Goal: Task Accomplishment & Management: Complete application form

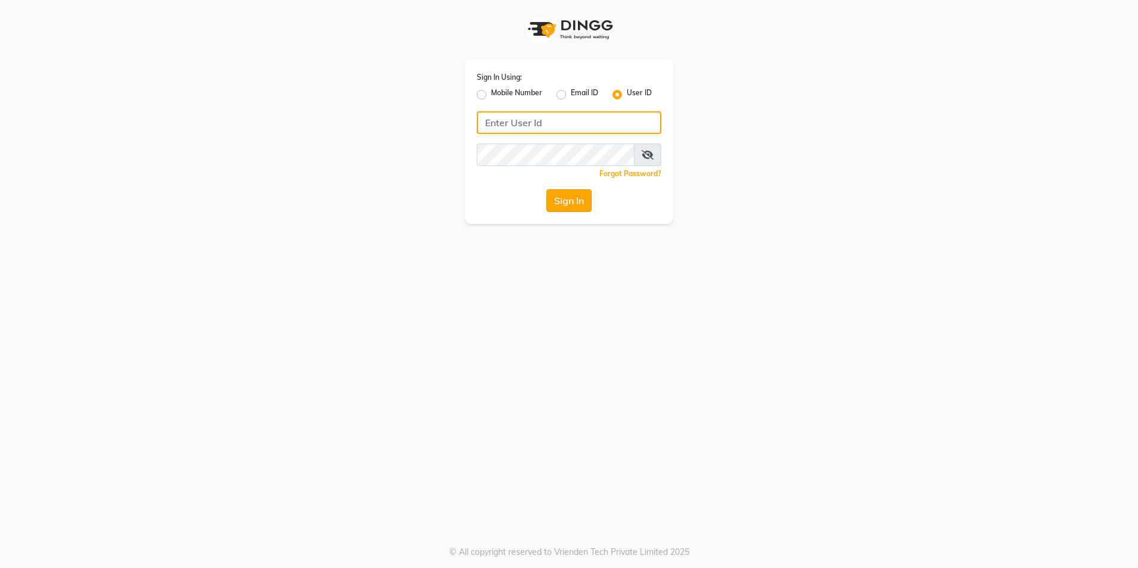
type input "e3852-01"
click at [562, 203] on button "Sign In" at bounding box center [568, 200] width 45 height 23
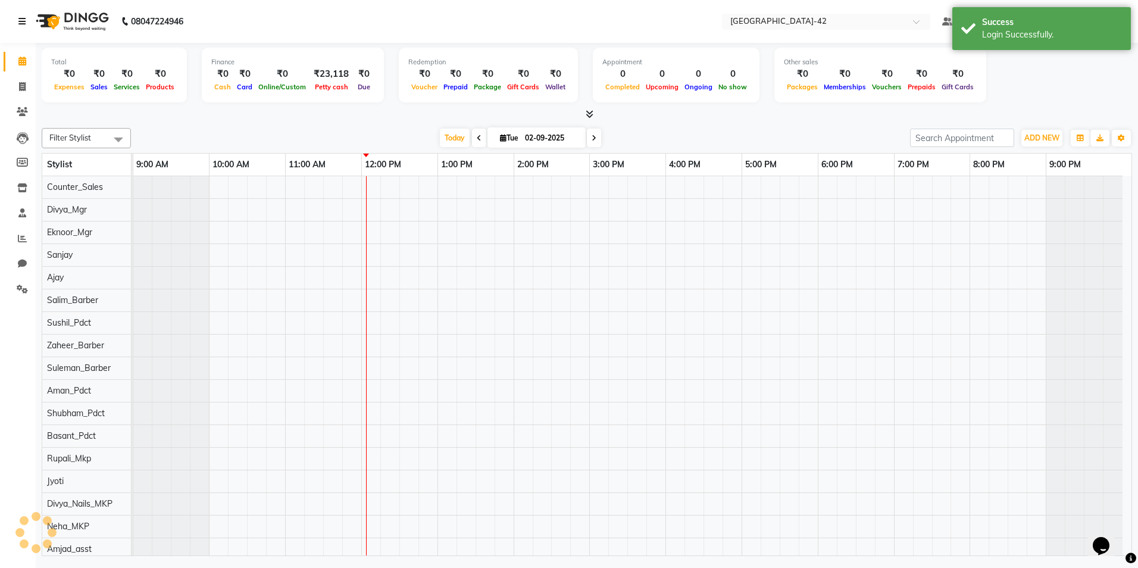
click at [26, 21] on icon at bounding box center [21, 21] width 7 height 8
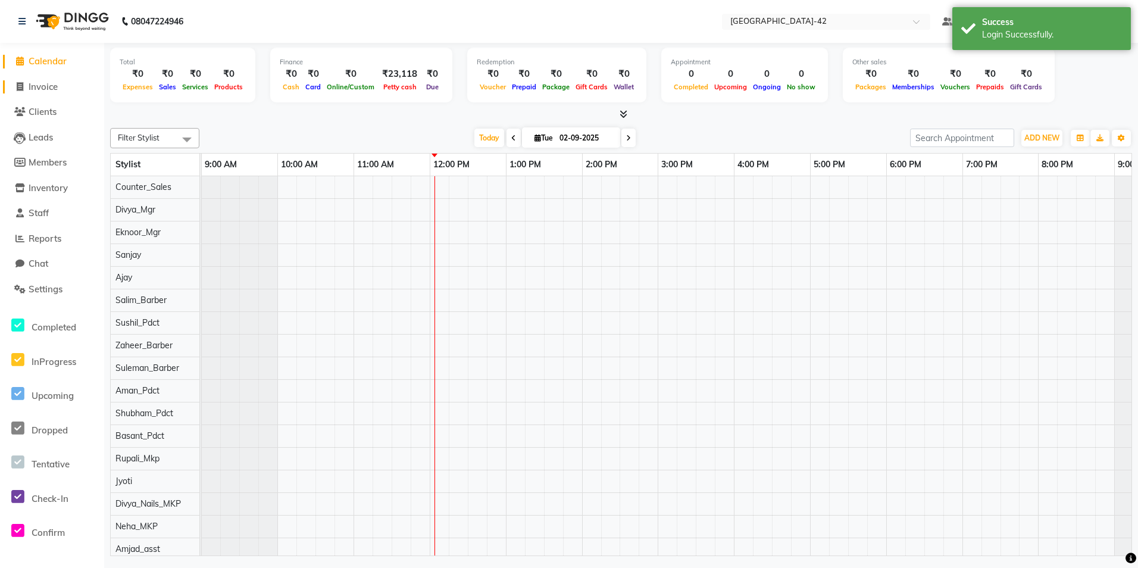
click at [43, 90] on span "Invoice" at bounding box center [43, 86] width 29 height 11
select select "service"
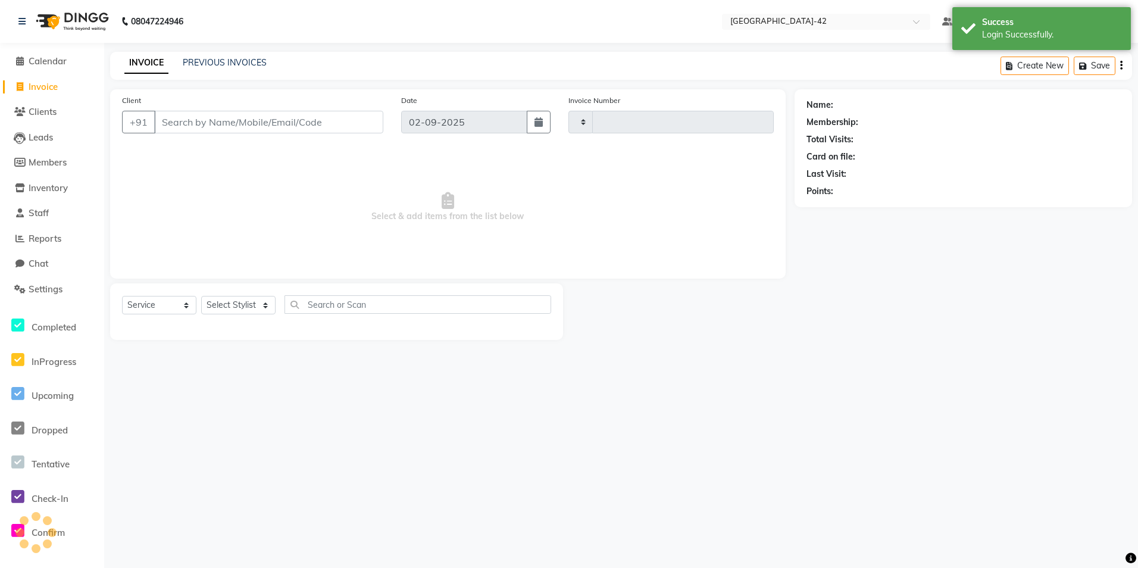
type input "0371"
select select "8692"
click at [180, 67] on div "INVOICE PREVIOUS INVOICES" at bounding box center [188, 63] width 157 height 12
click at [185, 61] on link "PREVIOUS INVOICES" at bounding box center [225, 62] width 84 height 11
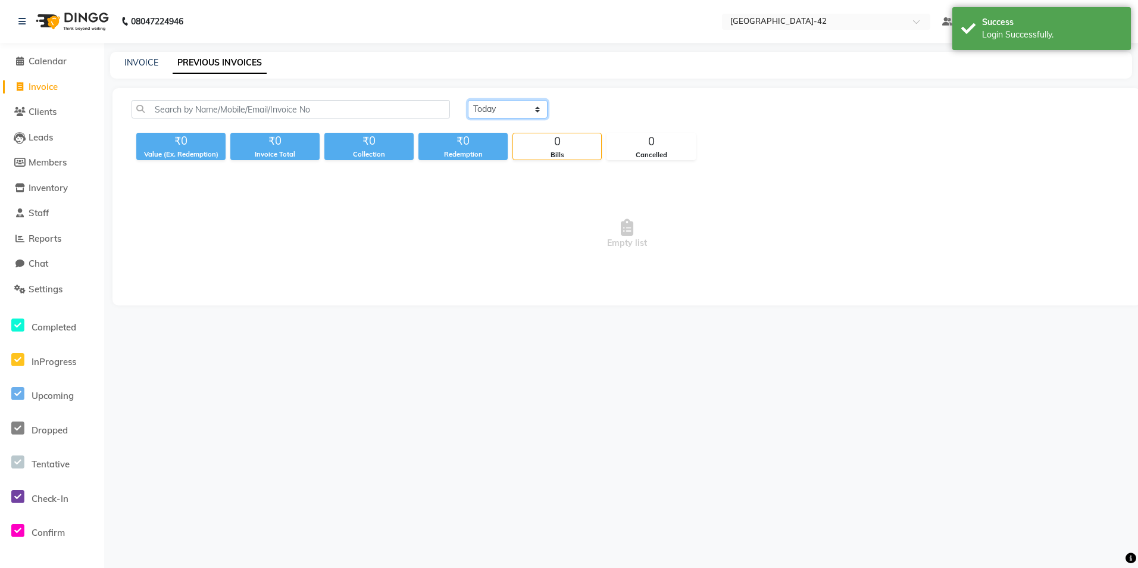
click at [538, 108] on select "Today Yesterday Custom Range" at bounding box center [508, 109] width 80 height 18
select select "range"
click at [468, 100] on select "Today Yesterday Custom Range" at bounding box center [508, 109] width 80 height 18
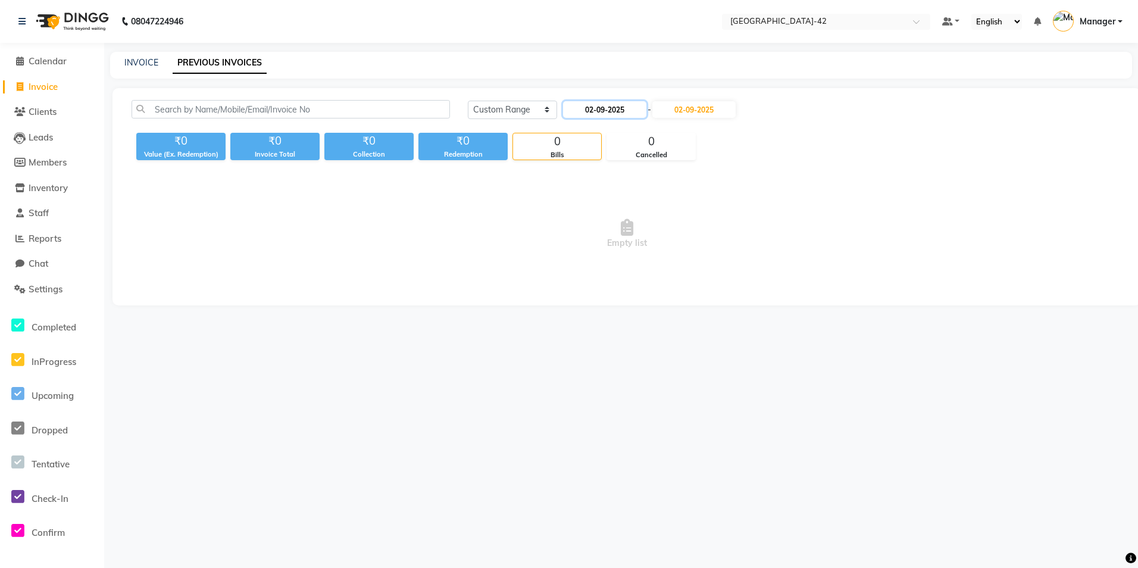
click at [637, 113] on input "02-09-2025" at bounding box center [604, 109] width 83 height 17
select select "9"
select select "2025"
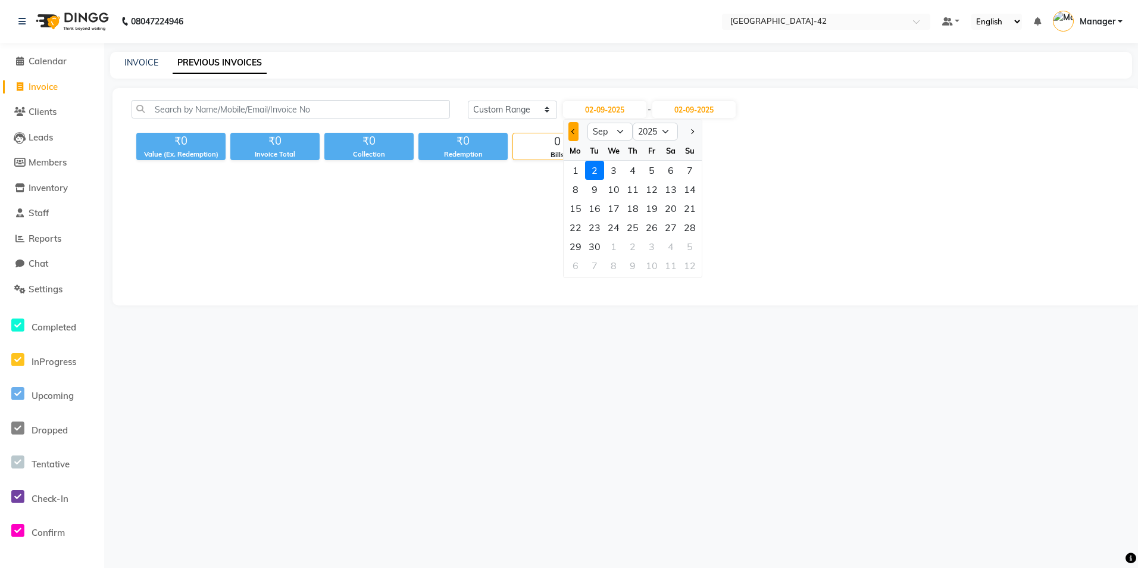
click at [572, 134] on button "Previous month" at bounding box center [573, 131] width 10 height 19
select select "8"
click at [687, 243] on div "31" at bounding box center [689, 246] width 19 height 19
type input "31-08-2025"
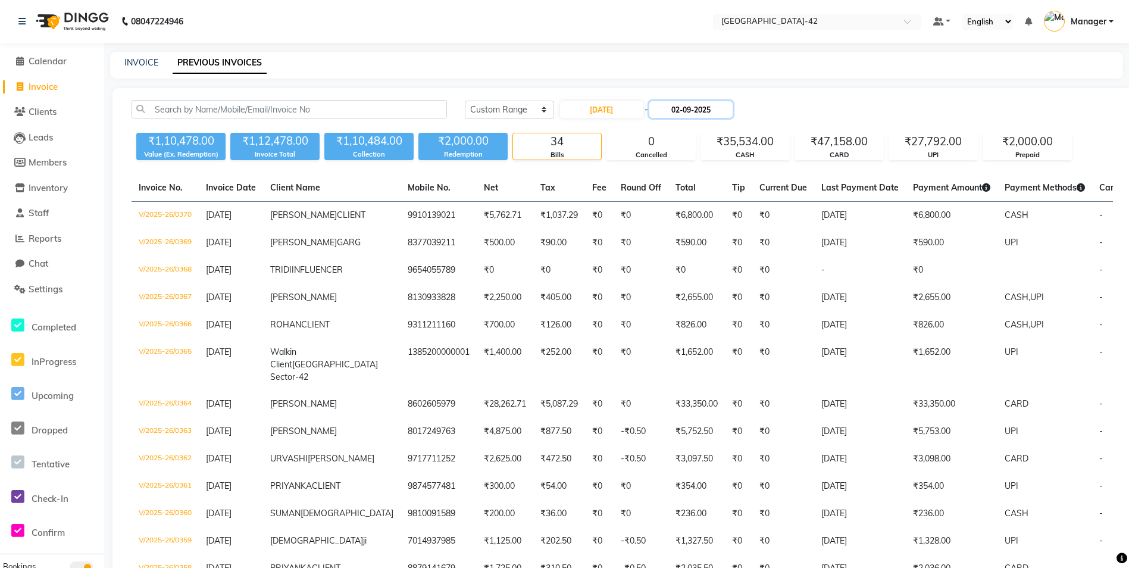
click at [714, 112] on input "02-09-2025" at bounding box center [690, 109] width 83 height 17
select select "9"
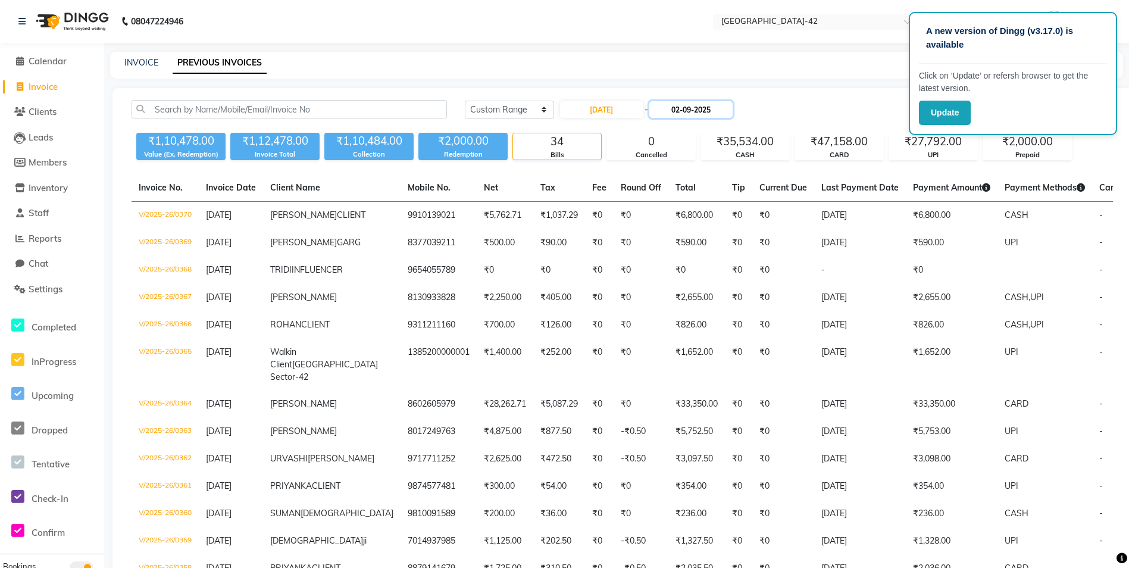
click at [721, 111] on input "02-09-2025" at bounding box center [690, 109] width 83 height 17
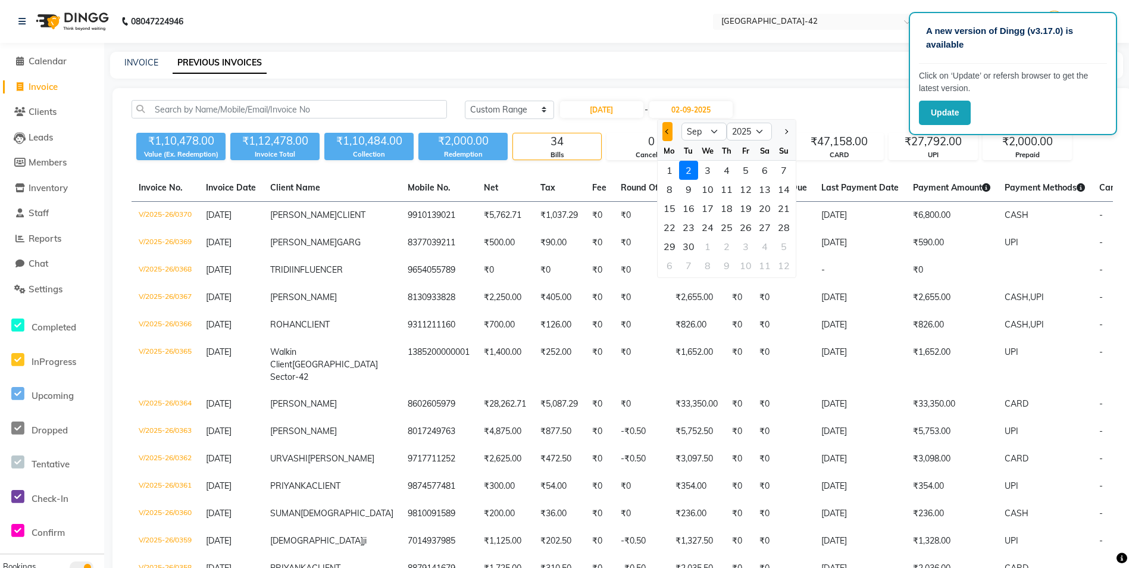
click at [672, 132] on button "Previous month" at bounding box center [667, 131] width 10 height 19
select select "8"
click at [784, 239] on div "31" at bounding box center [783, 246] width 19 height 19
type input "31-08-2025"
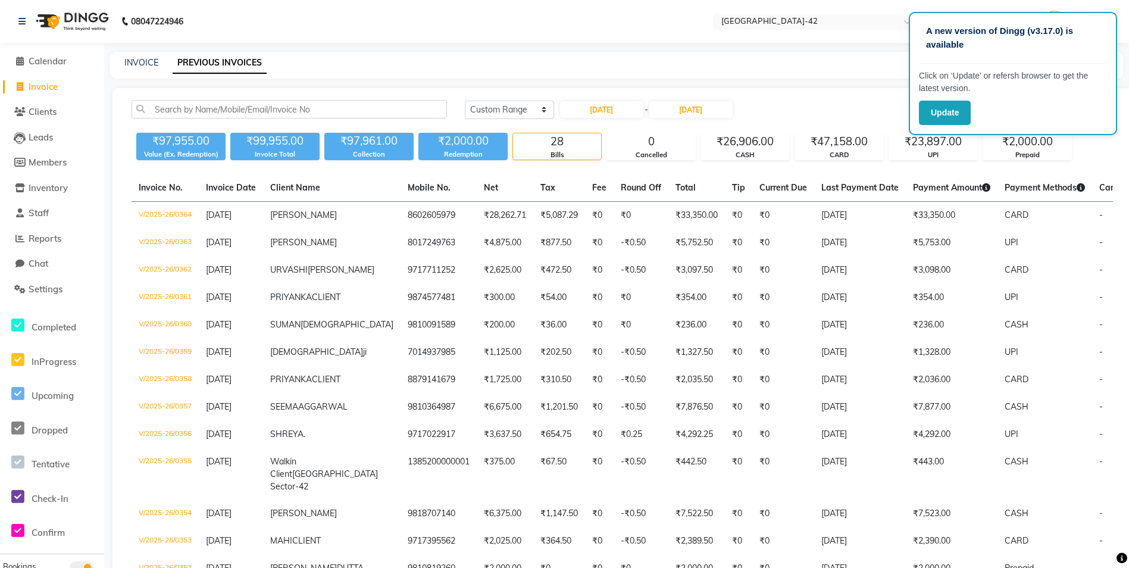
drag, startPoint x: 896, startPoint y: 109, endPoint x: 847, endPoint y: 120, distance: 49.3
click at [892, 109] on div "Today Yesterday Custom Range 31-08-2025 - 31-08-2025" at bounding box center [789, 109] width 648 height 19
click at [806, 121] on div "Today Yesterday Custom Range 31-08-2025 - 31-08-2025" at bounding box center [789, 114] width 666 height 28
click at [39, 59] on span "Calendar" at bounding box center [48, 60] width 38 height 11
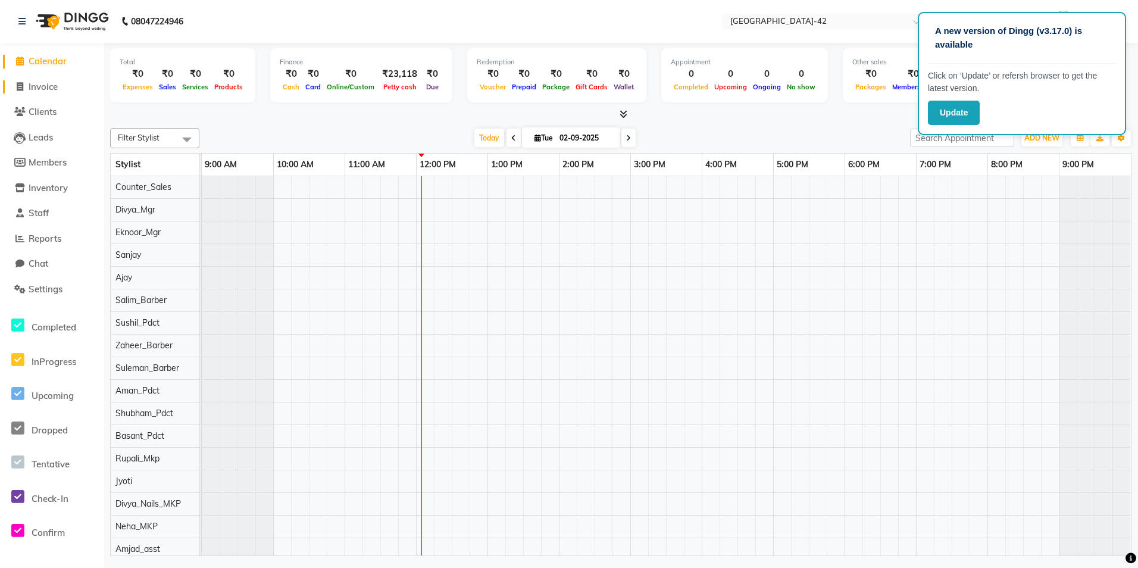
click at [41, 91] on span "Invoice" at bounding box center [43, 86] width 29 height 11
select select "service"
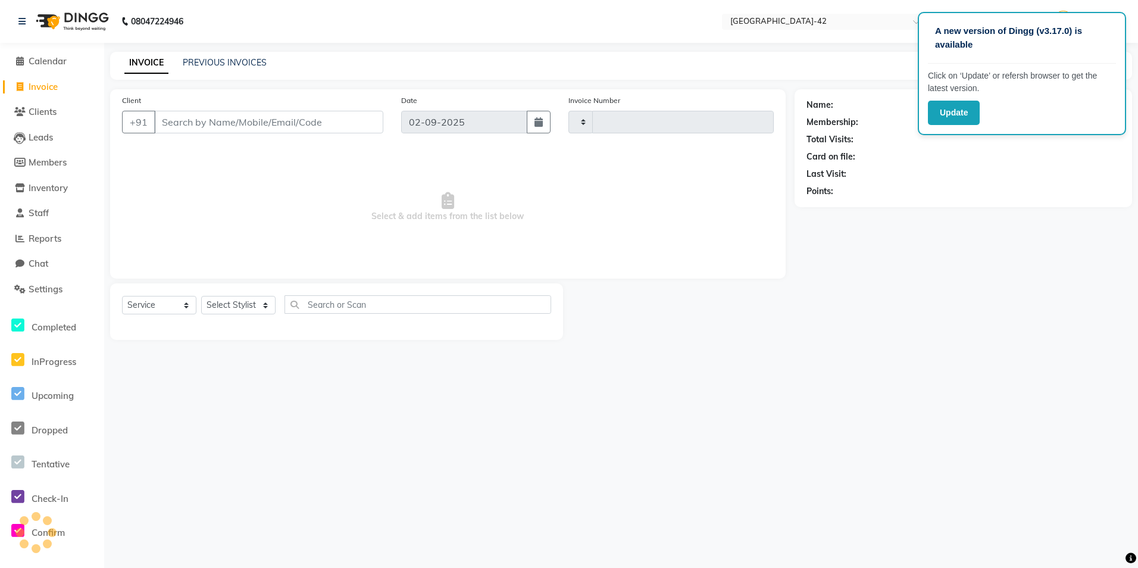
type input "0371"
select select "8692"
click at [226, 64] on link "PREVIOUS INVOICES" at bounding box center [225, 62] width 84 height 11
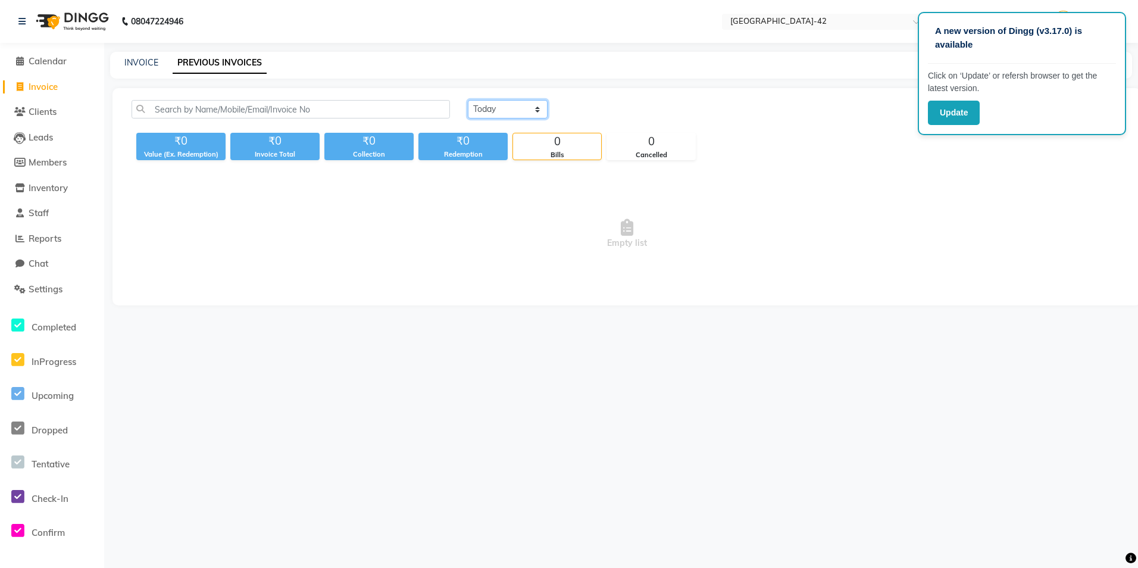
click at [542, 111] on select "Today Yesterday Custom Range" at bounding box center [508, 109] width 80 height 18
click at [514, 169] on div "Today Yesterday Custom Range ₹0 Value (Ex. Redemption) ₹0 Invoice Total ₹0 Coll…" at bounding box center [626, 196] width 1028 height 217
drag, startPoint x: 553, startPoint y: 109, endPoint x: 534, endPoint y: 111, distance: 19.1
click at [545, 111] on div "Today Yesterday Custom Range" at bounding box center [795, 109] width 654 height 18
click at [534, 111] on select "Today Yesterday Custom Range" at bounding box center [508, 109] width 80 height 18
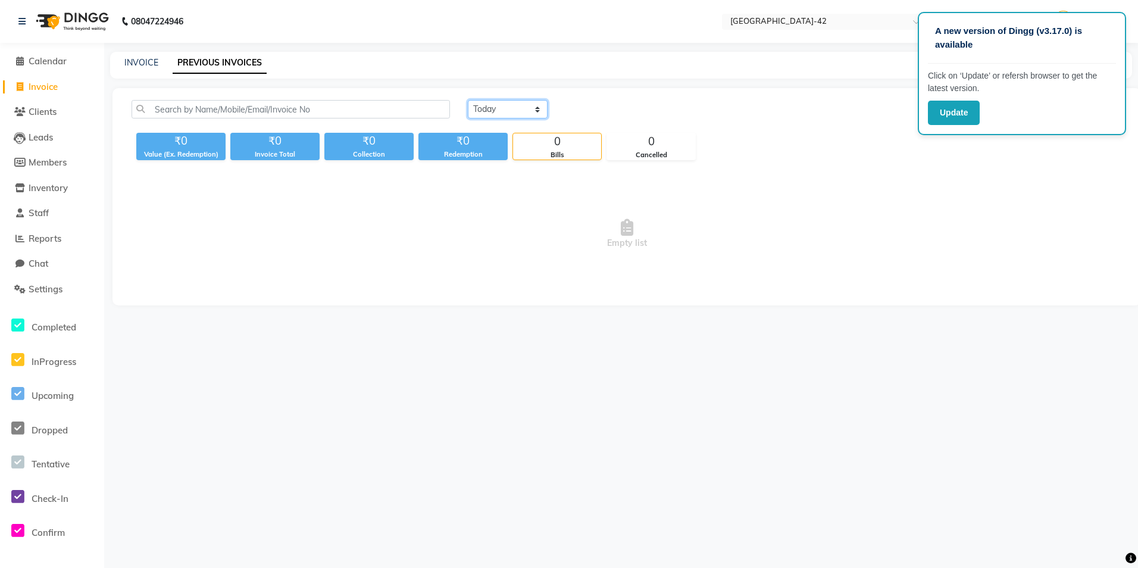
select select "range"
click at [468, 100] on select "Today Yesterday Custom Range" at bounding box center [508, 109] width 80 height 18
click at [611, 96] on div "Today Yesterday Custom Range 02-09-2025 - 02-09-2025 ₹0 Value (Ex. Redemption) …" at bounding box center [626, 196] width 1028 height 217
click at [618, 113] on input "02-09-2025" at bounding box center [604, 109] width 83 height 17
select select "9"
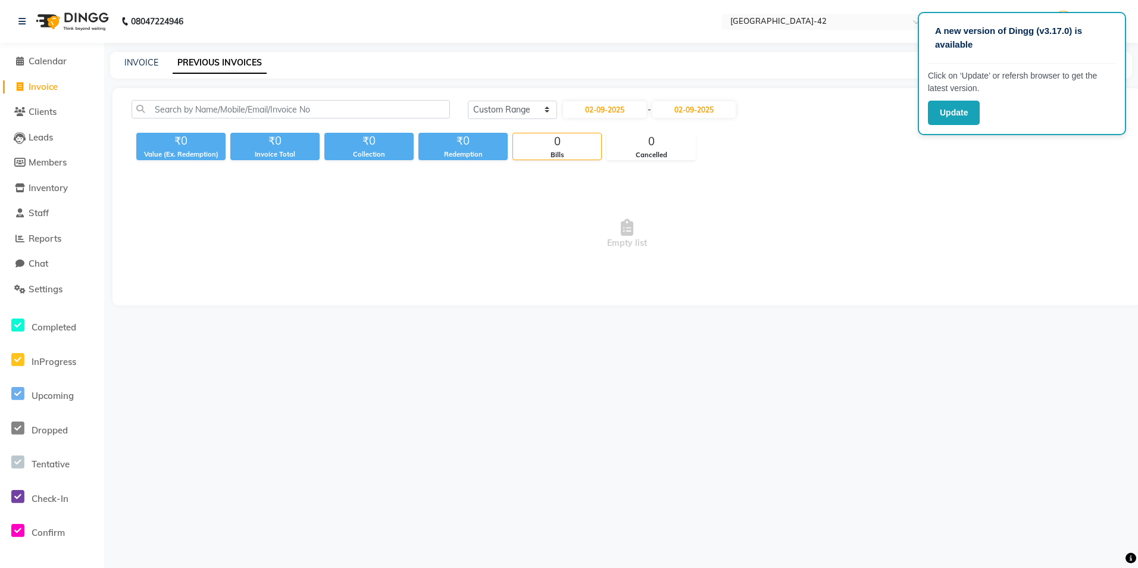
select select "2025"
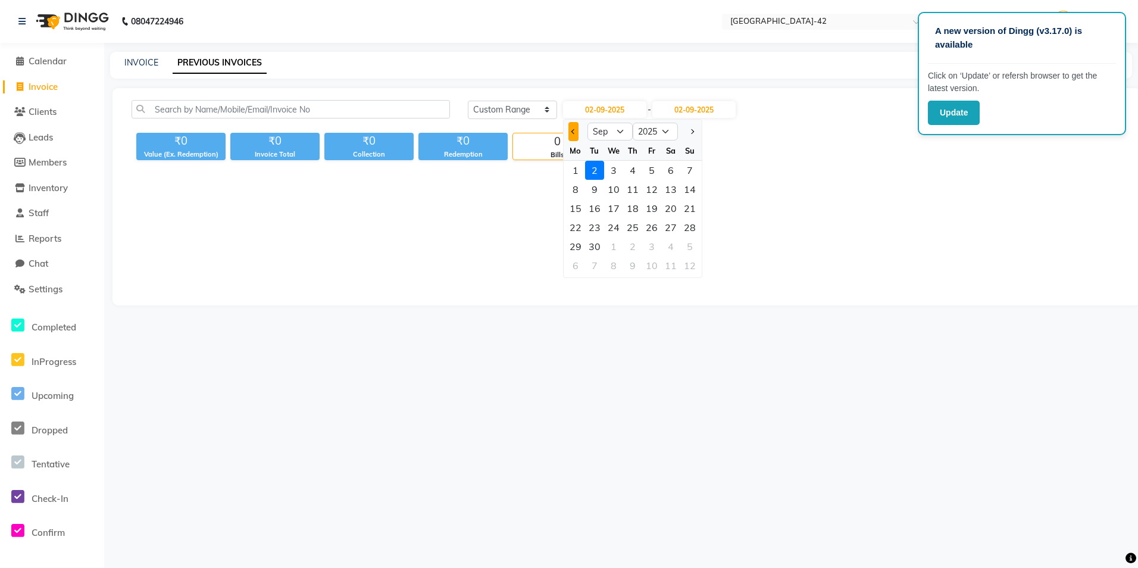
click at [570, 133] on button "Previous month" at bounding box center [573, 131] width 10 height 19
select select "8"
click at [654, 168] on div "1" at bounding box center [651, 170] width 19 height 19
type input "01-08-2025"
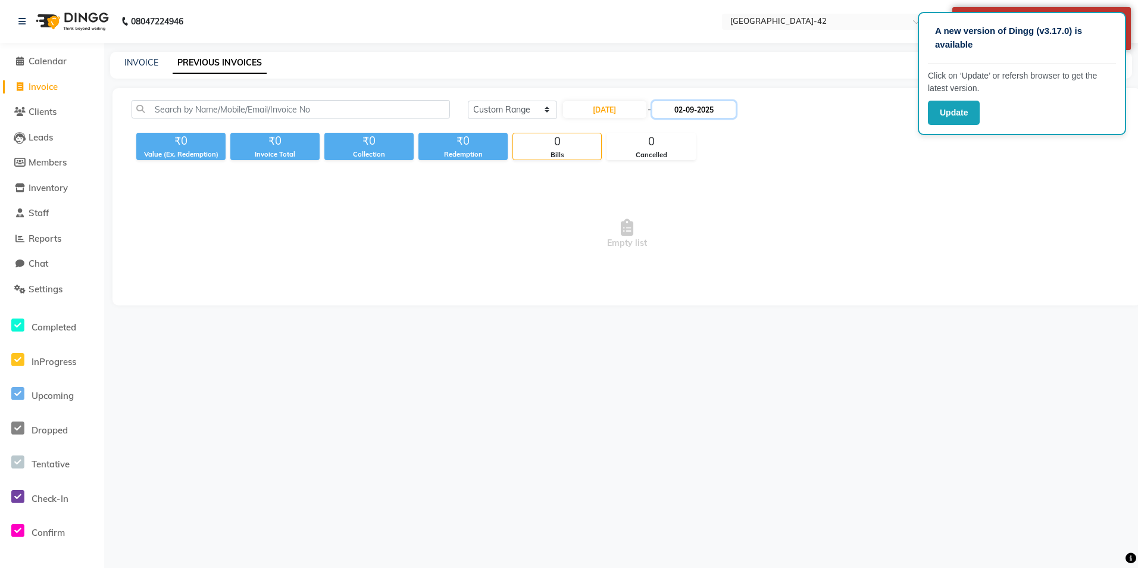
click at [709, 107] on input "02-09-2025" at bounding box center [693, 109] width 83 height 17
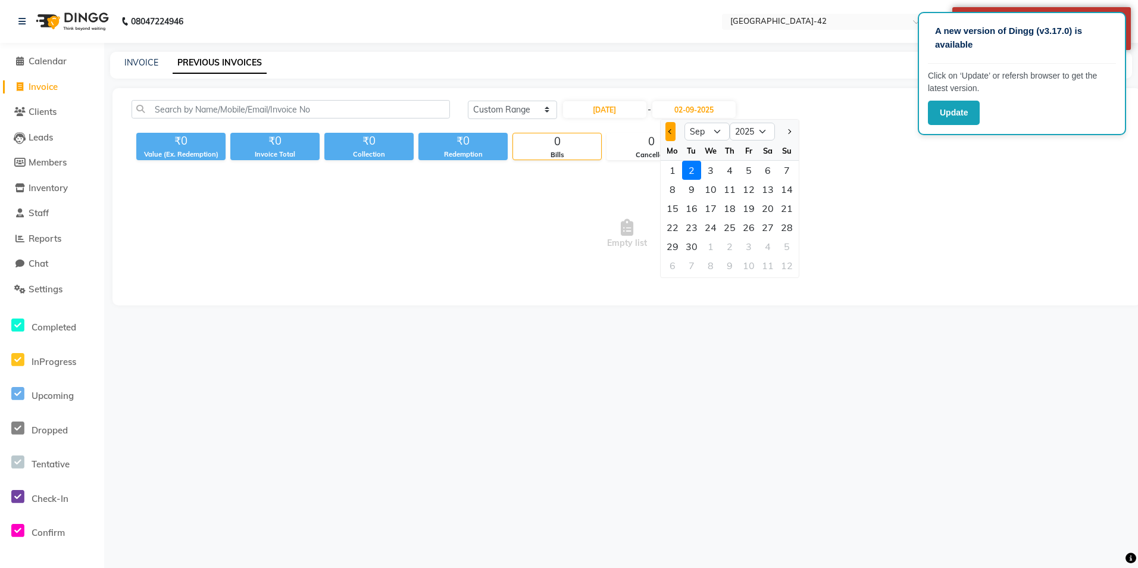
click at [667, 131] on button "Previous month" at bounding box center [670, 131] width 10 height 19
select select "8"
click at [752, 171] on div "1" at bounding box center [748, 170] width 19 height 19
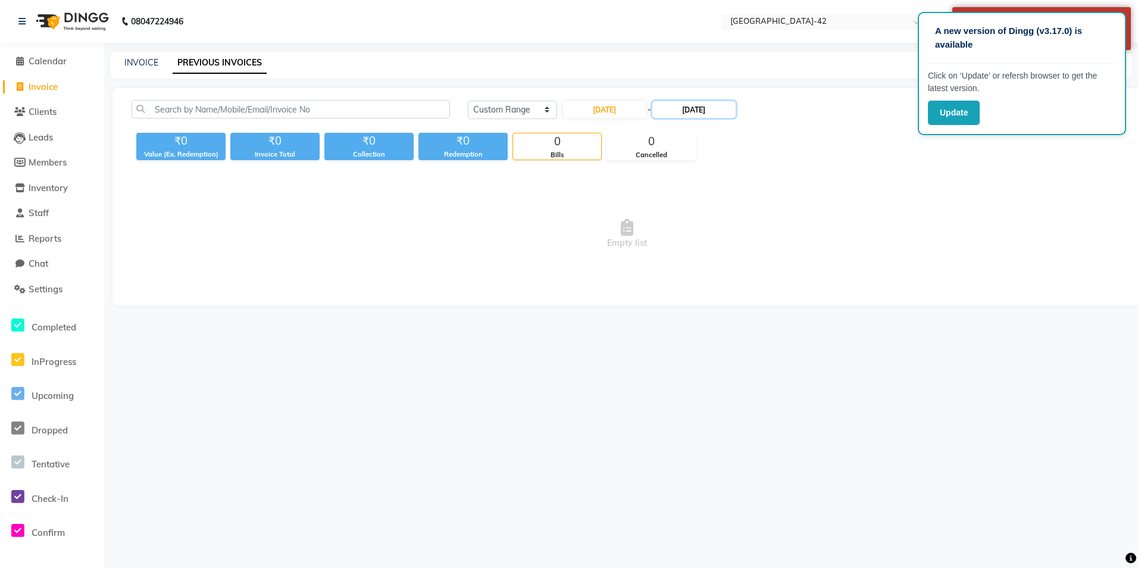
click at [730, 109] on input "01-08-2025" at bounding box center [693, 109] width 83 height 17
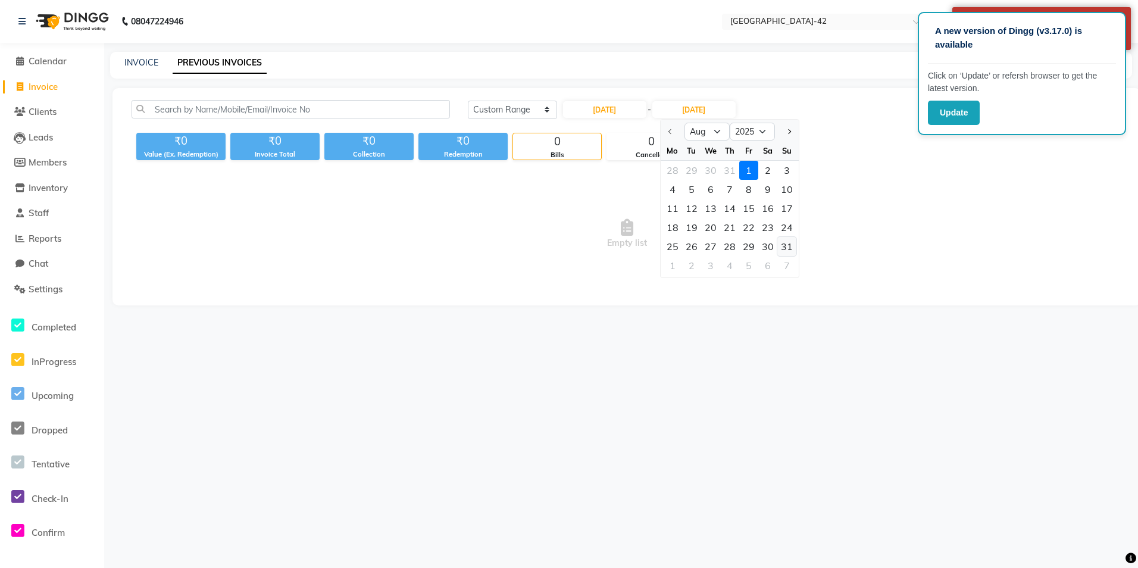
click at [786, 243] on div "31" at bounding box center [786, 246] width 19 height 19
type input "31-08-2025"
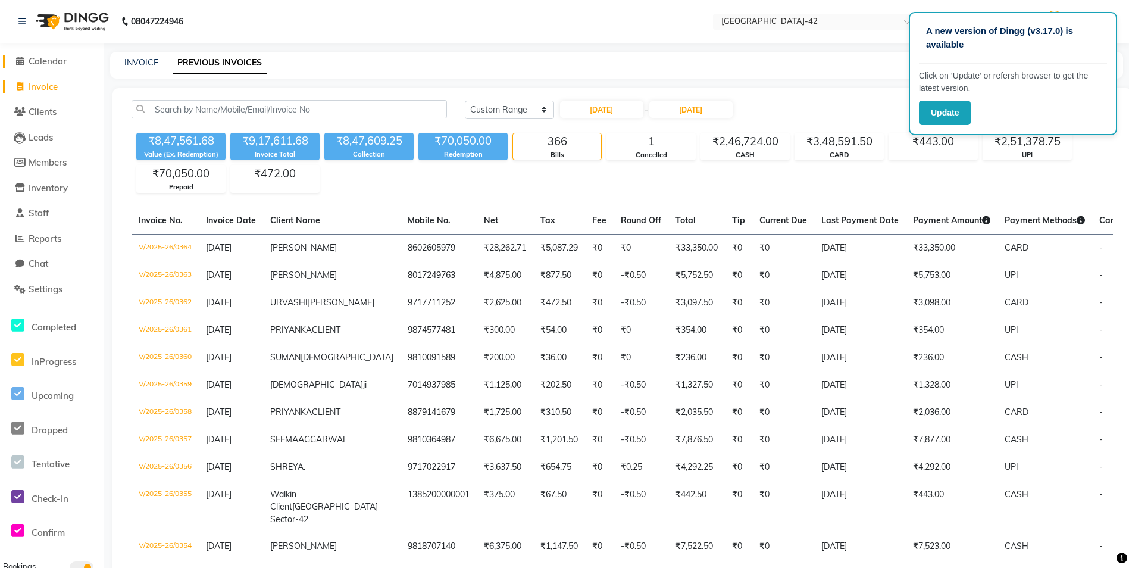
click at [43, 65] on span "Calendar" at bounding box center [48, 60] width 38 height 11
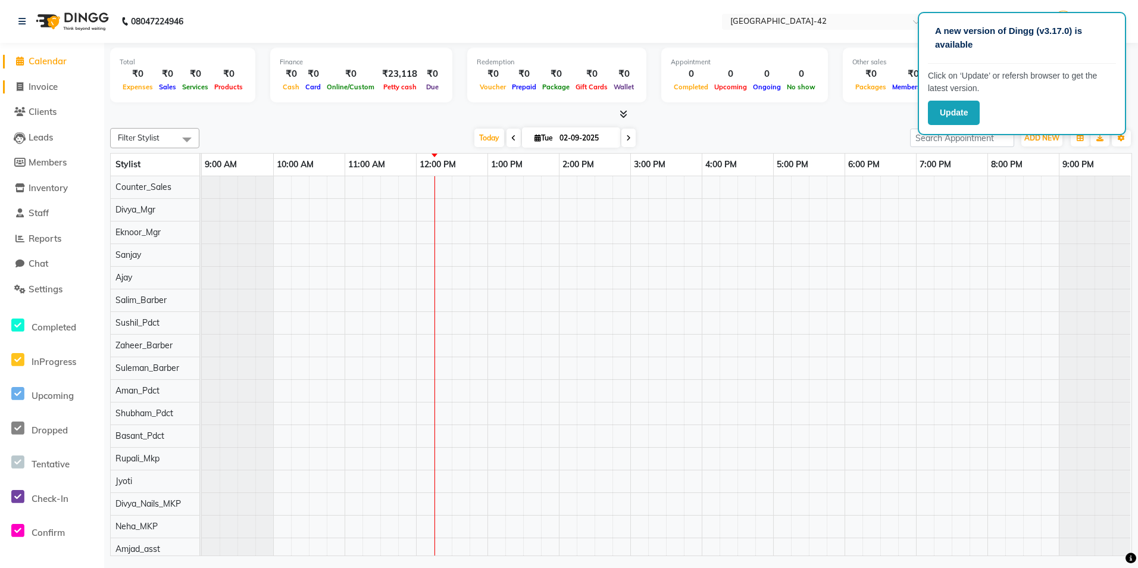
click at [41, 81] on span "Invoice" at bounding box center [43, 86] width 29 height 11
select select "service"
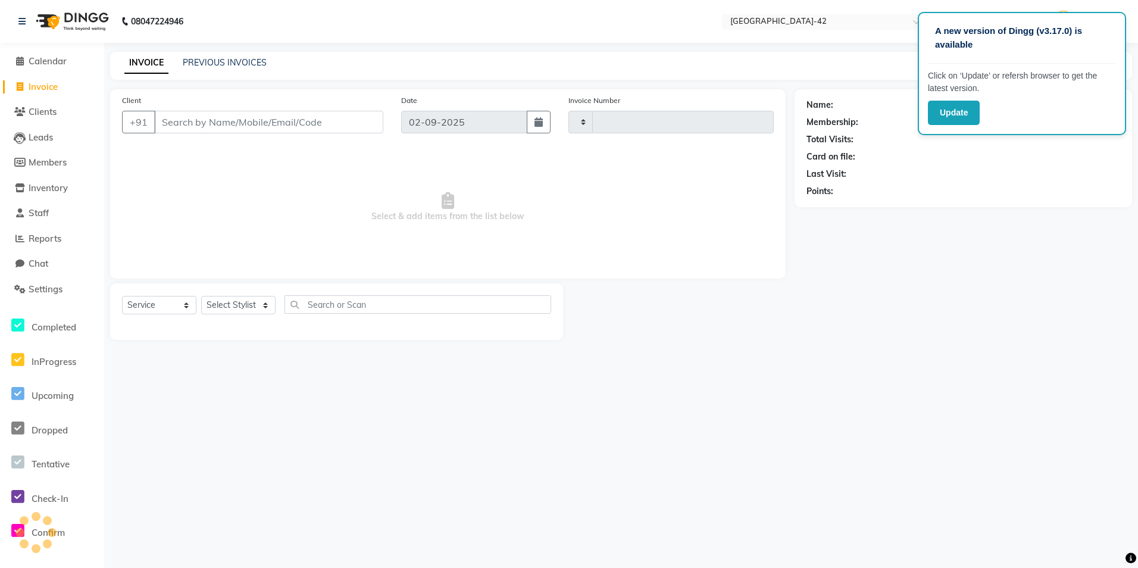
type input "0371"
select select "8692"
click at [216, 56] on div "INVOICE PREVIOUS INVOICES Create New Save" at bounding box center [621, 66] width 1022 height 28
click at [212, 60] on link "PREVIOUS INVOICES" at bounding box center [225, 62] width 84 height 11
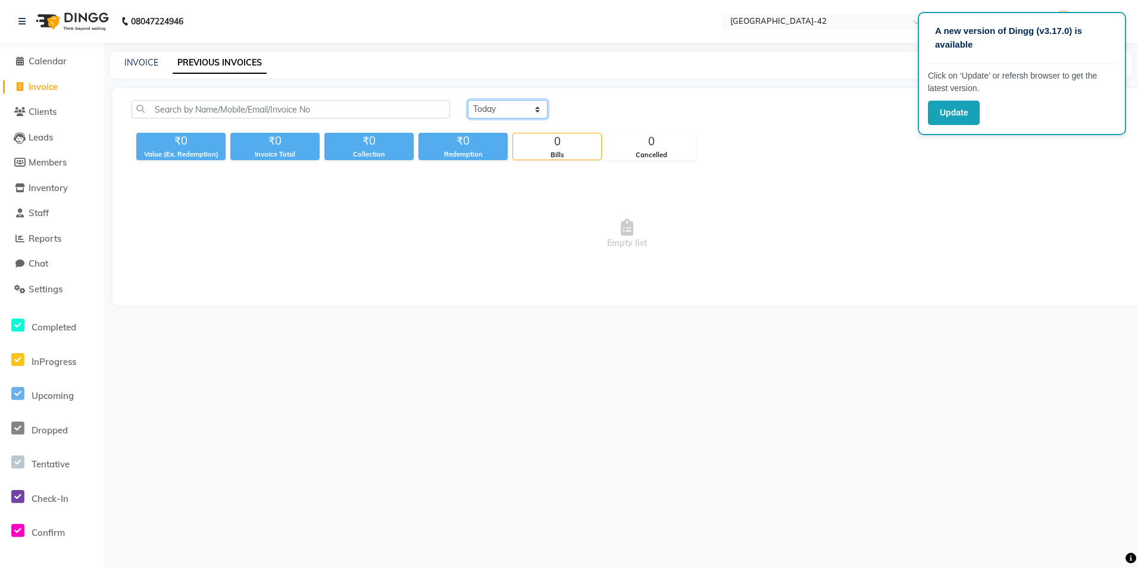
click at [534, 115] on select "Today Yesterday Custom Range" at bounding box center [508, 109] width 80 height 18
select select "yesterday"
click at [468, 100] on select "Today Yesterday Custom Range" at bounding box center [508, 109] width 80 height 18
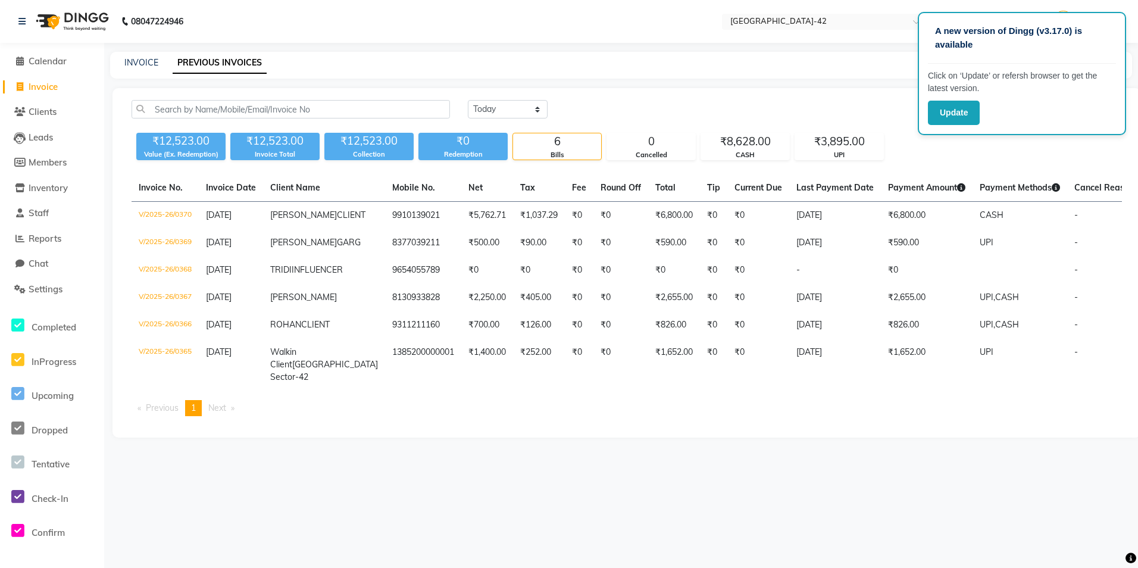
click at [865, 114] on div "Today Yesterday Custom Range" at bounding box center [795, 109] width 654 height 18
click at [603, 74] on div "INVOICE PREVIOUS INVOICES" at bounding box center [621, 65] width 1022 height 27
drag, startPoint x: 527, startPoint y: 109, endPoint x: 549, endPoint y: 124, distance: 26.1
click at [527, 109] on select "Today Yesterday Custom Range" at bounding box center [508, 109] width 80 height 18
click at [468, 100] on select "Today Yesterday Custom Range" at bounding box center [508, 109] width 80 height 18
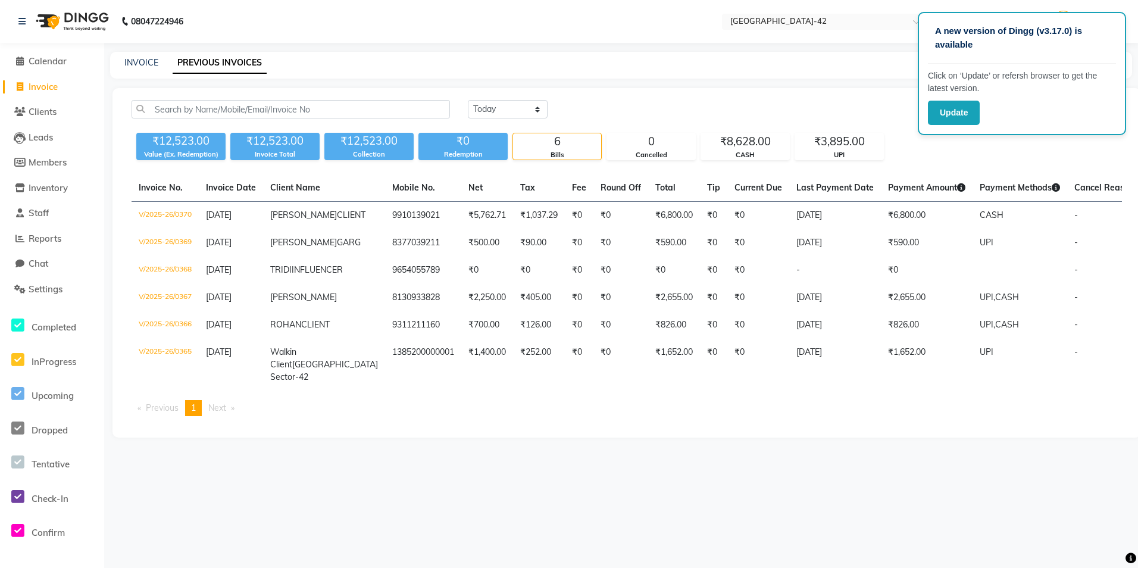
click at [614, 119] on div "Today Yesterday Custom Range" at bounding box center [795, 114] width 672 height 28
click at [624, 115] on div "Today Yesterday Custom Range" at bounding box center [795, 109] width 654 height 18
click at [630, 112] on div "Today Yesterday Custom Range" at bounding box center [795, 109] width 654 height 18
click at [631, 112] on div "Today Yesterday Custom Range" at bounding box center [795, 109] width 654 height 18
click at [637, 112] on div "Today Yesterday Custom Range" at bounding box center [795, 109] width 654 height 18
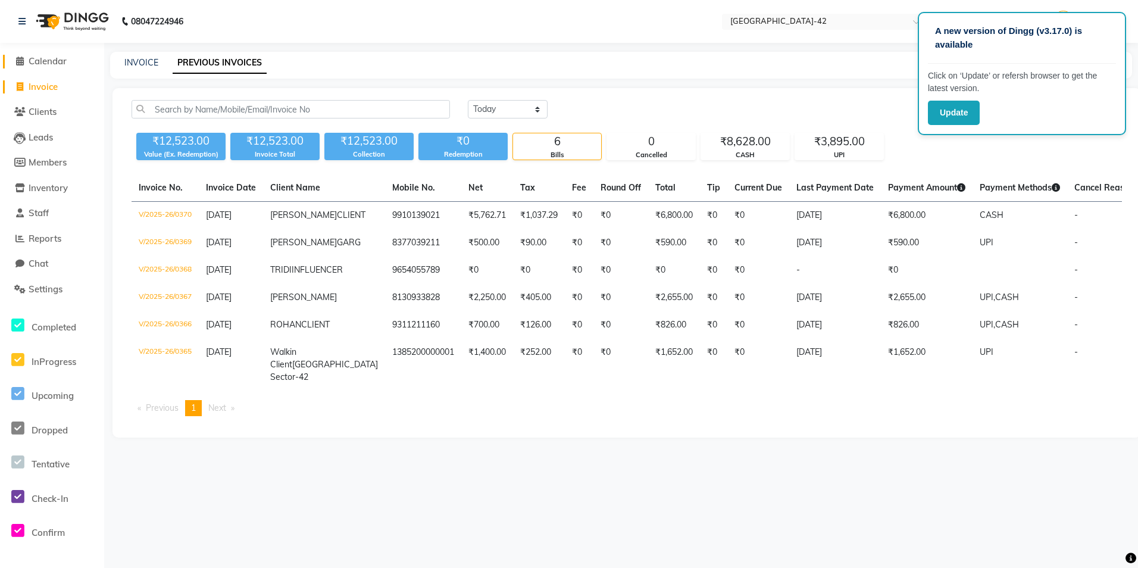
click at [72, 61] on link "Calendar" at bounding box center [52, 62] width 98 height 14
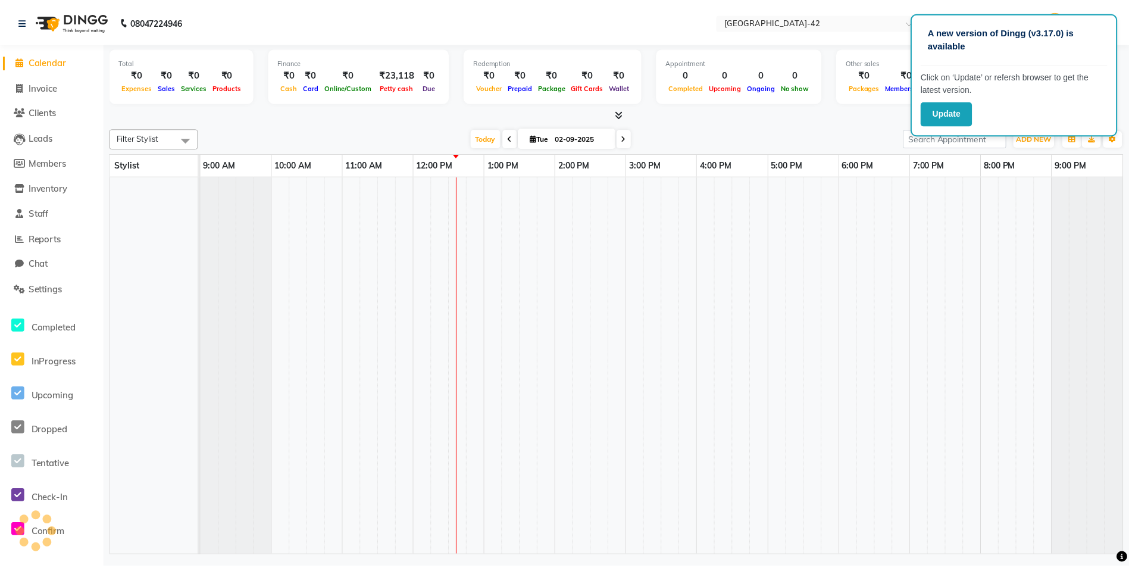
scroll to position [0, 9]
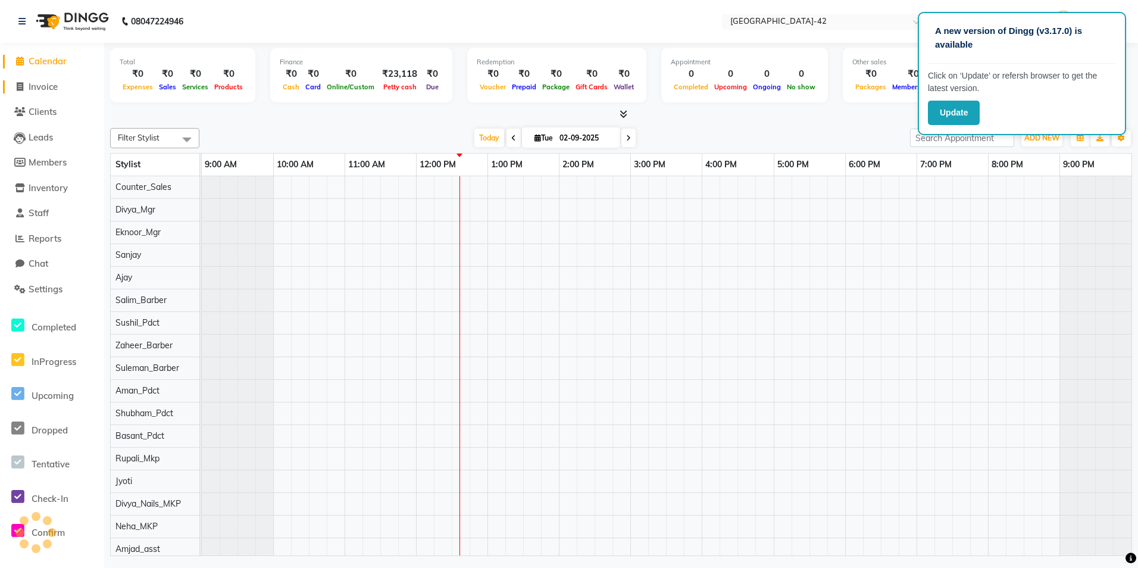
click at [54, 85] on span "Invoice" at bounding box center [43, 86] width 29 height 11
select select "service"
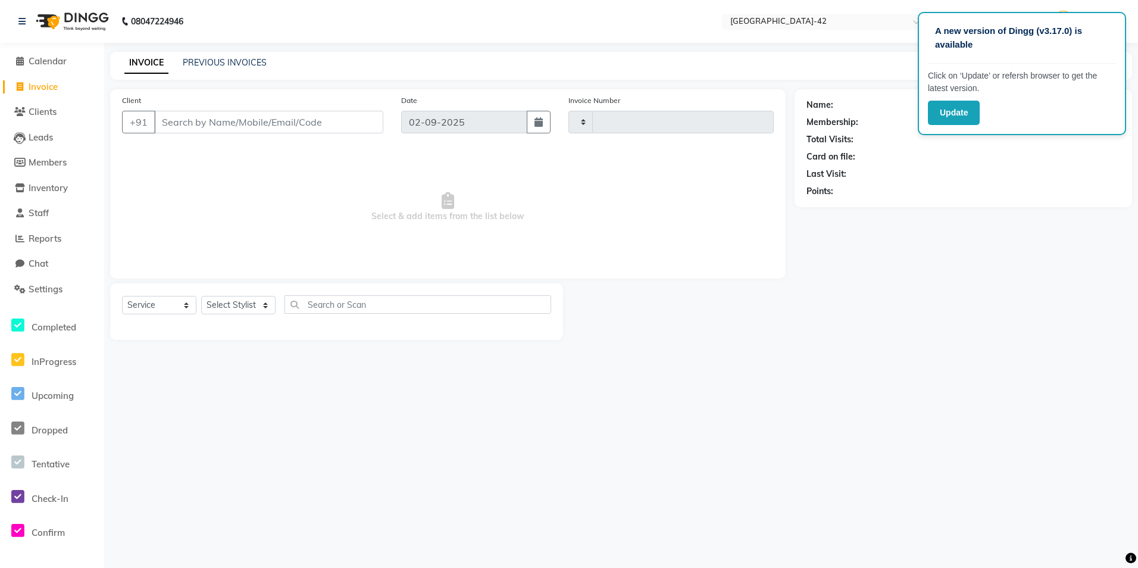
type input "0371"
select select "8692"
click at [215, 120] on input "Client" at bounding box center [268, 122] width 229 height 23
type input "819780100"
click at [336, 130] on button "Add Client" at bounding box center [352, 122] width 61 height 23
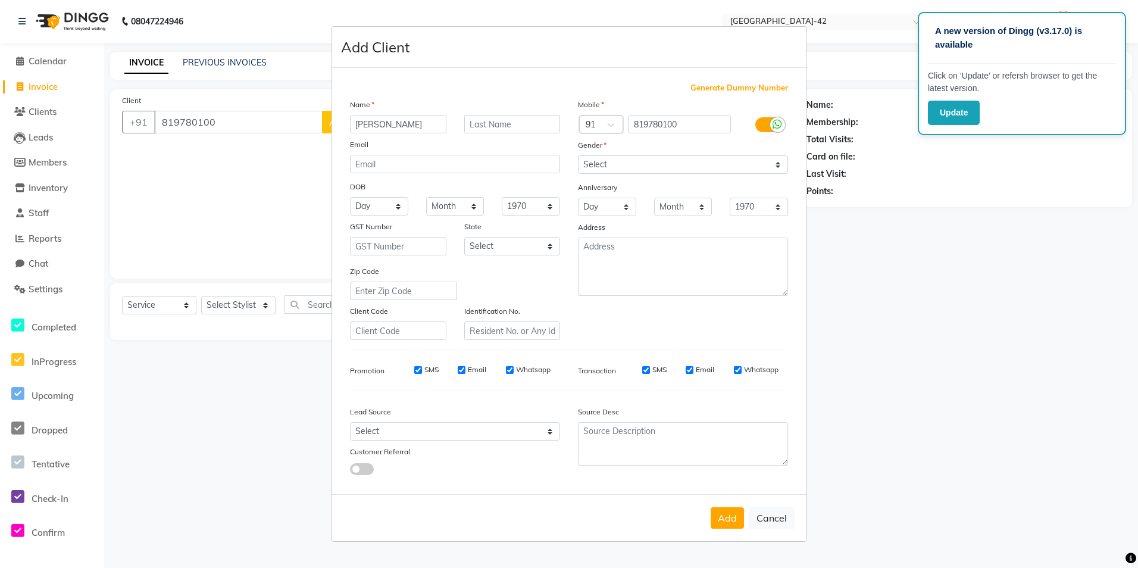
type input "mansi"
type input "gulati"
click at [402, 206] on select "Day 01 02 03 04 05 06 07 08 09 10 11 12 13 14 15 16 17 18 19 20 21 22 23 24 25 …" at bounding box center [379, 206] width 58 height 18
select select "24"
click at [350, 197] on select "Day 01 02 03 04 05 06 07 08 09 10 11 12 13 14 15 16 17 18 19 20 21 22 23 24 25 …" at bounding box center [379, 206] width 58 height 18
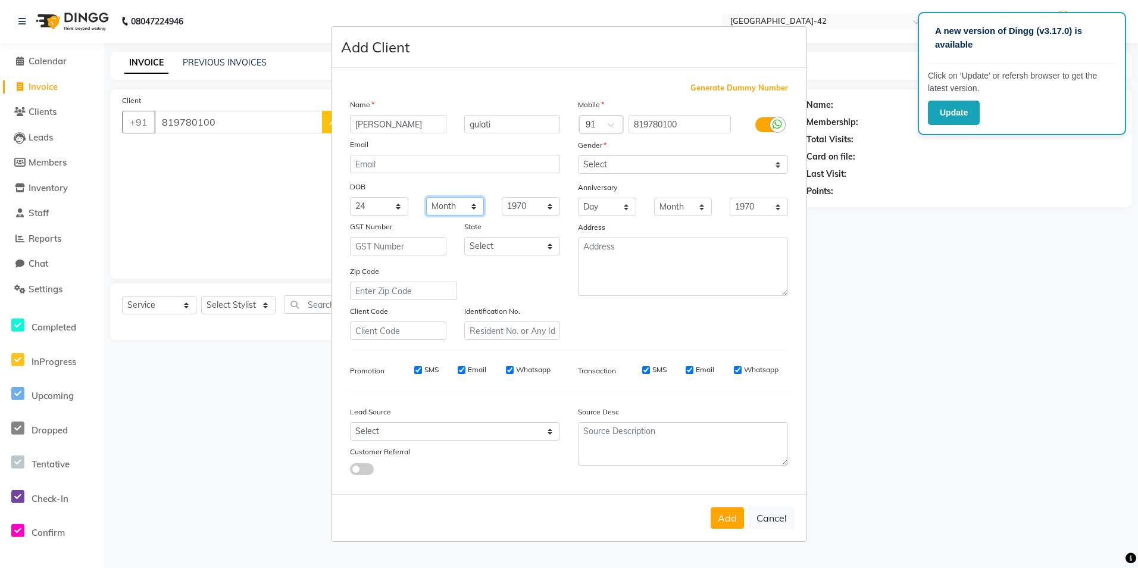
click at [472, 208] on select "Month January February March April May June July August September October Novem…" at bounding box center [455, 206] width 58 height 18
select select "12"
click at [426, 197] on select "Month January February March April May June July August September October Novem…" at bounding box center [455, 206] width 58 height 18
click at [642, 171] on select "Select Male Female Other Prefer Not To Say" at bounding box center [683, 164] width 210 height 18
select select "female"
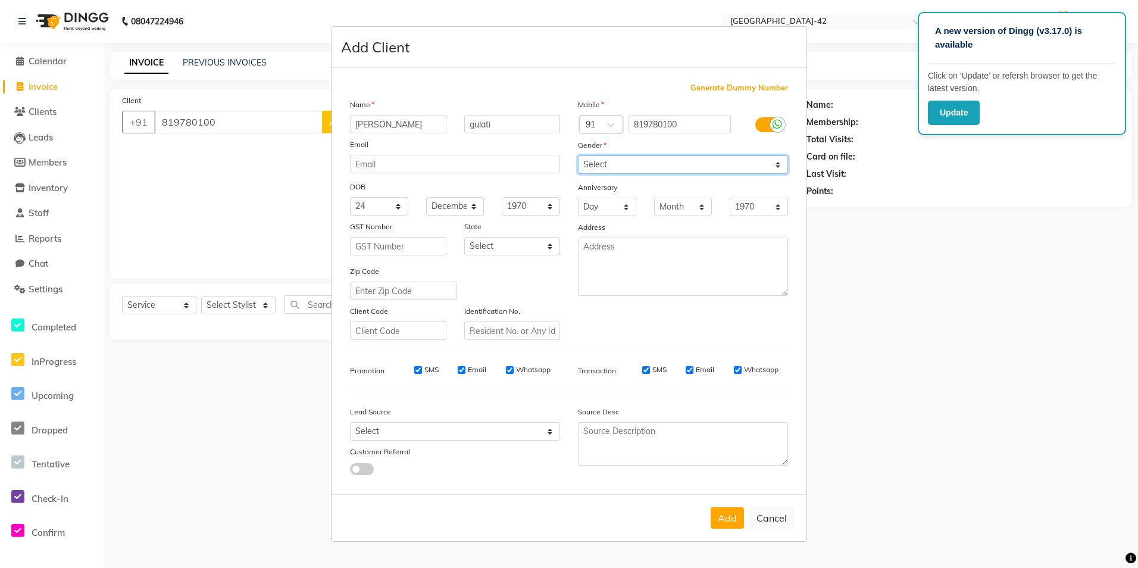
click at [578, 155] on select "Select Male Female Other Prefer Not To Say" at bounding box center [683, 164] width 210 height 18
click at [730, 518] on button "Add" at bounding box center [727, 517] width 33 height 21
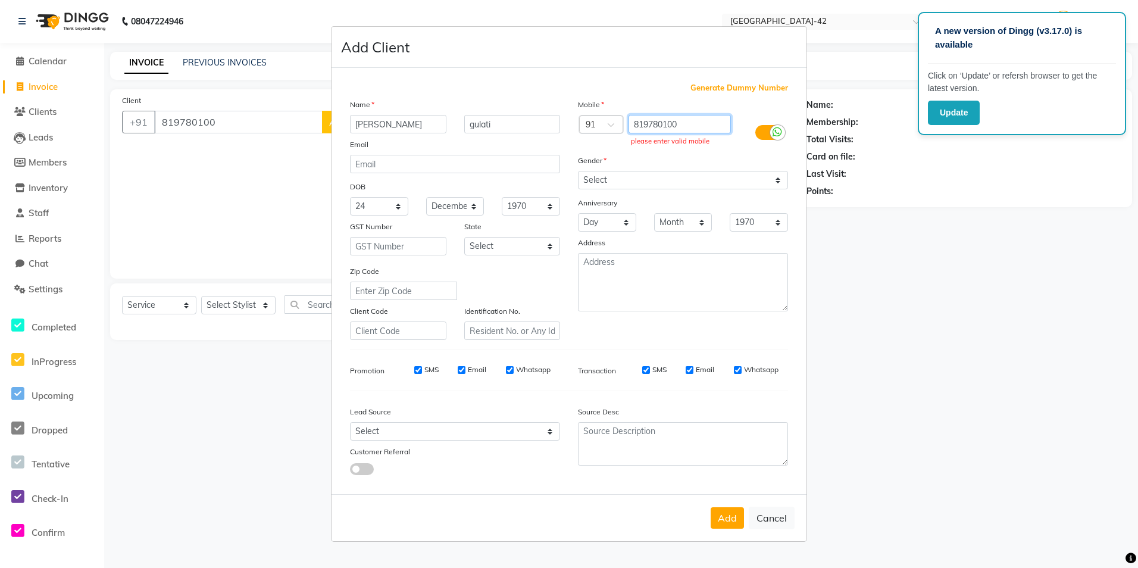
drag, startPoint x: 714, startPoint y: 128, endPoint x: 634, endPoint y: 125, distance: 80.4
click at [634, 125] on input "819780100" at bounding box center [679, 124] width 103 height 18
click at [797, 417] on ngb-modal-window "Add Client Generate Dummy Number Name mansi gulati Email DOB Day 01 02 03 04 05…" at bounding box center [569, 284] width 1138 height 568
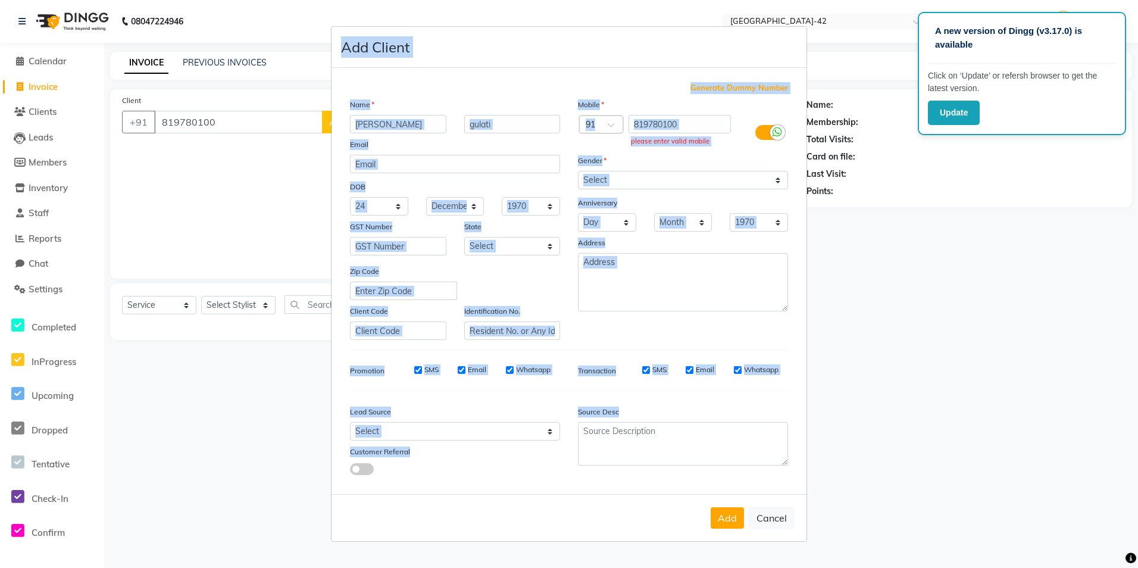
click at [700, 164] on div "Gender" at bounding box center [683, 162] width 228 height 17
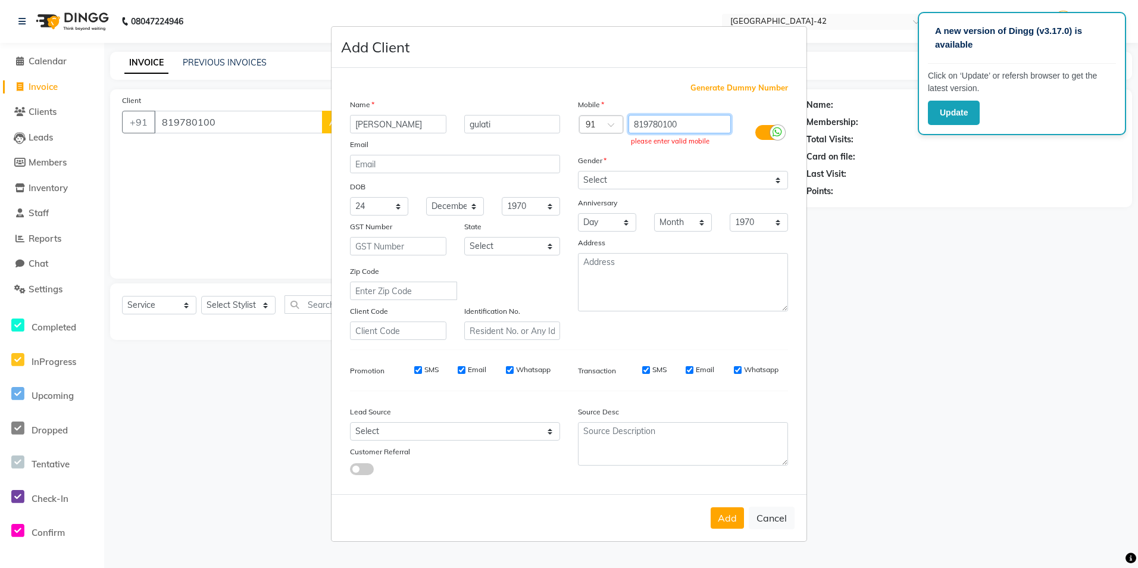
click at [696, 128] on input "819780100" at bounding box center [679, 124] width 103 height 18
type input "8197801001"
click at [715, 514] on button "Add" at bounding box center [727, 517] width 33 height 21
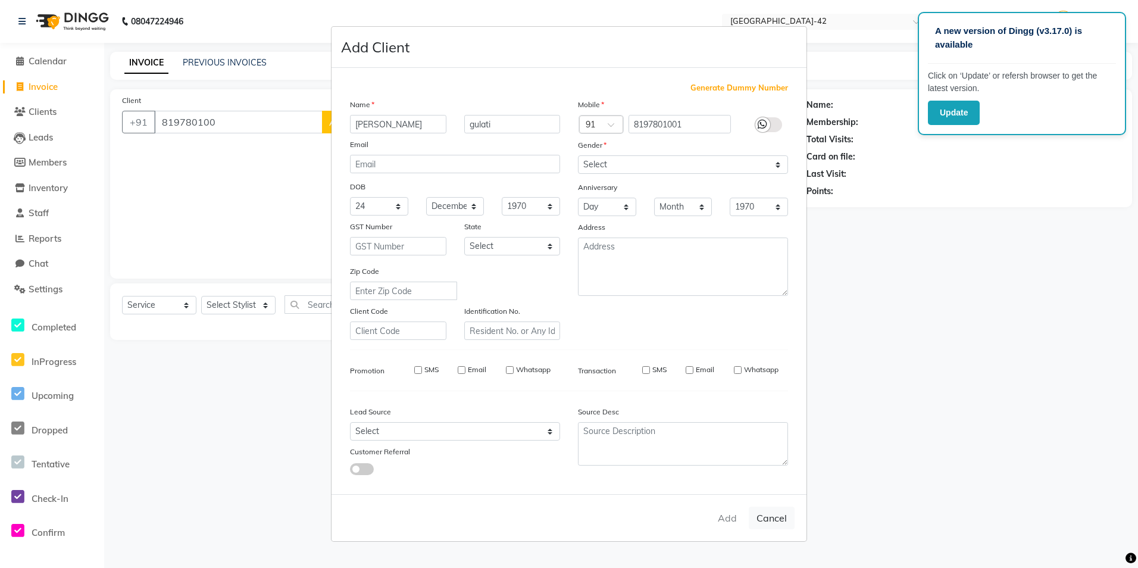
type input "8197801001"
select select
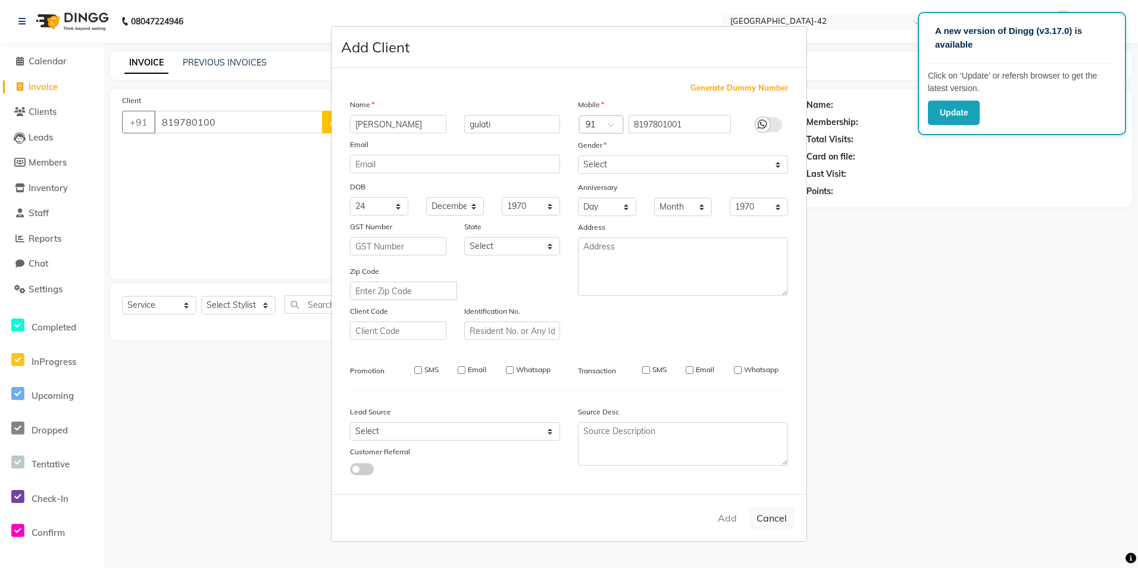
select select
checkbox input "false"
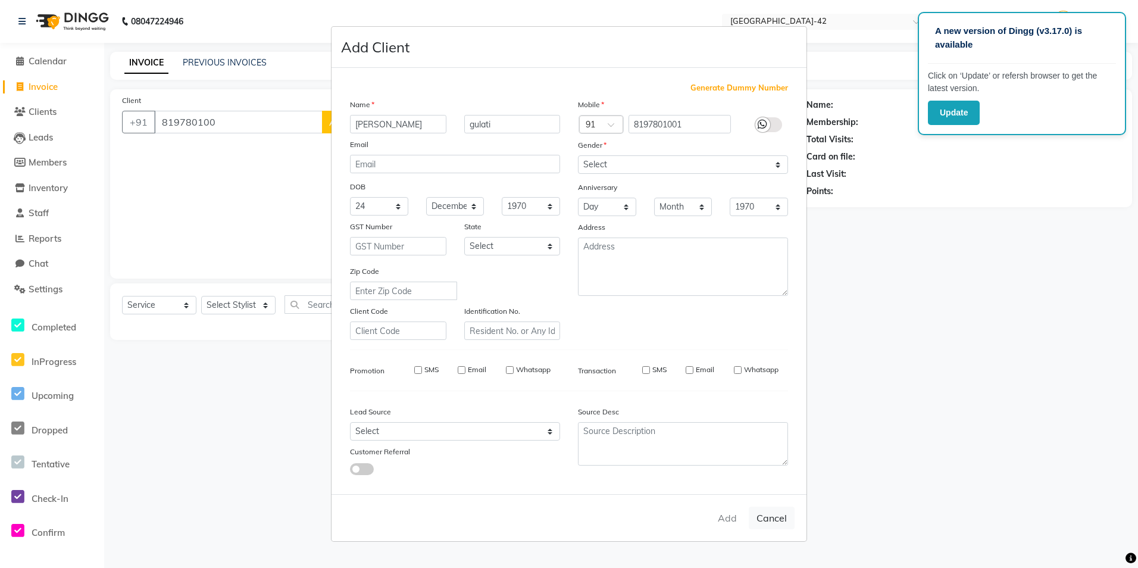
checkbox input "false"
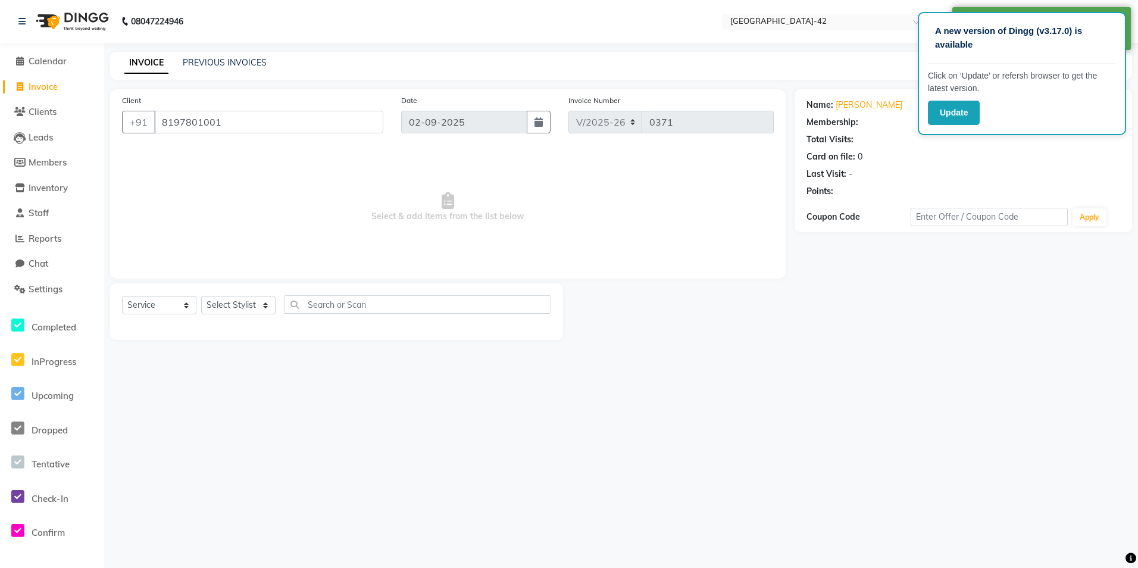
select select "1: Object"
click at [261, 302] on select "Select Stylist Ajay Aman_Pdct Amjad_asst Ankit_asst Asif_BRB Basant_Pdct Counte…" at bounding box center [238, 305] width 74 height 18
select select "89618"
click at [201, 296] on select "Select Stylist Ajay Aman_Pdct Amjad_asst Ankit_asst Asif_BRB Basant_Pdct Counte…" at bounding box center [238, 305] width 74 height 18
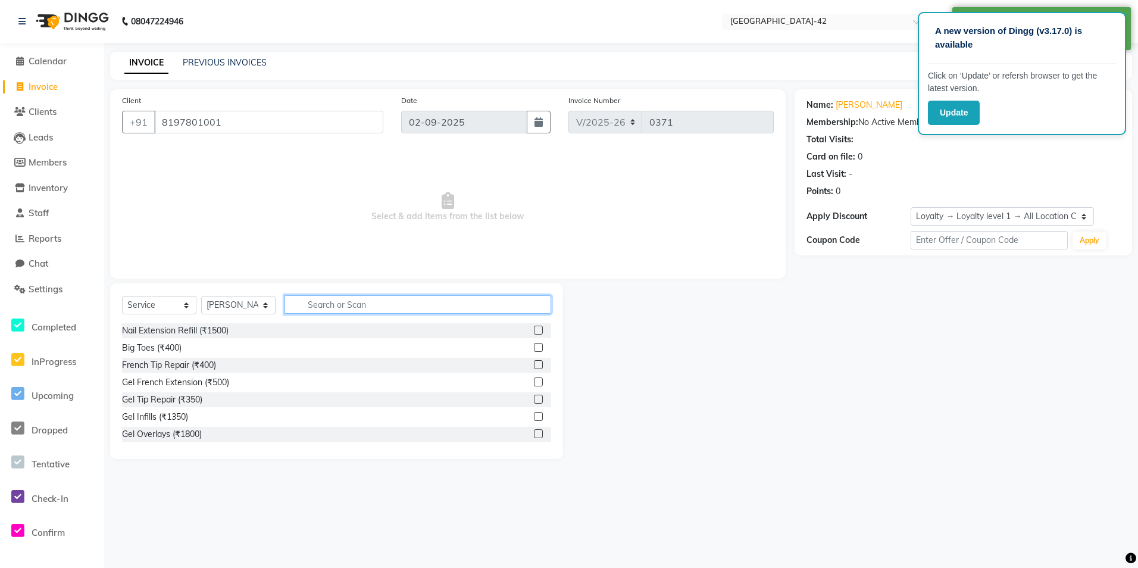
drag, startPoint x: 334, startPoint y: 306, endPoint x: 339, endPoint y: 295, distance: 12.3
click at [337, 303] on input "text" at bounding box center [417, 304] width 267 height 18
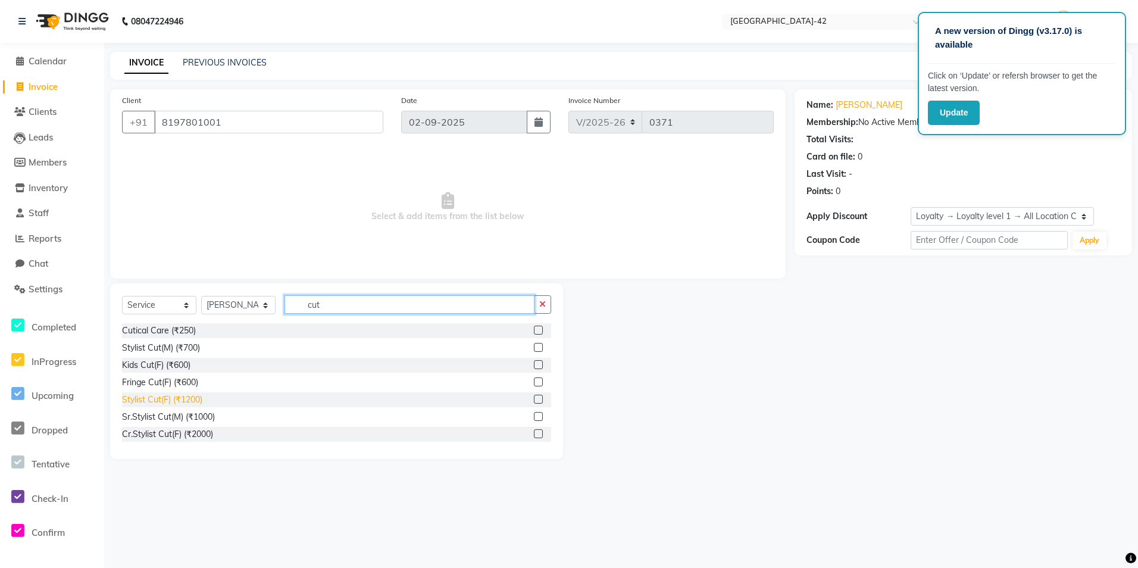
type input "cut"
click at [199, 402] on div "Stylist Cut(F) (₹1200)" at bounding box center [162, 399] width 80 height 12
checkbox input "false"
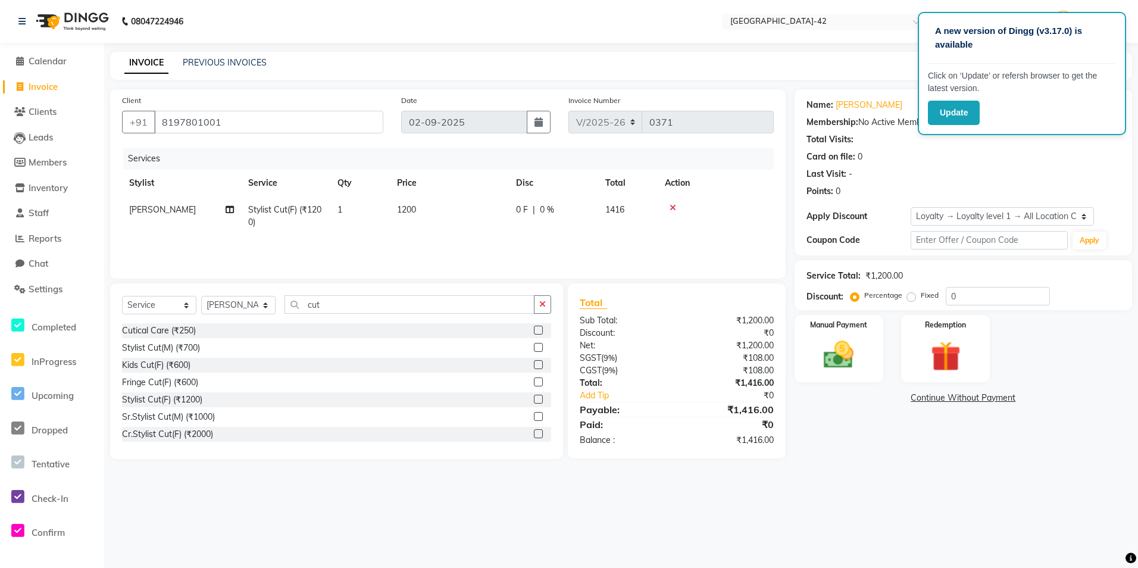
click at [428, 204] on td "1200" at bounding box center [449, 215] width 119 height 39
select select "89618"
drag, startPoint x: 480, startPoint y: 210, endPoint x: 434, endPoint y: 215, distance: 46.1
click at [460, 212] on input "1200" at bounding box center [505, 213] width 105 height 18
type input "5"
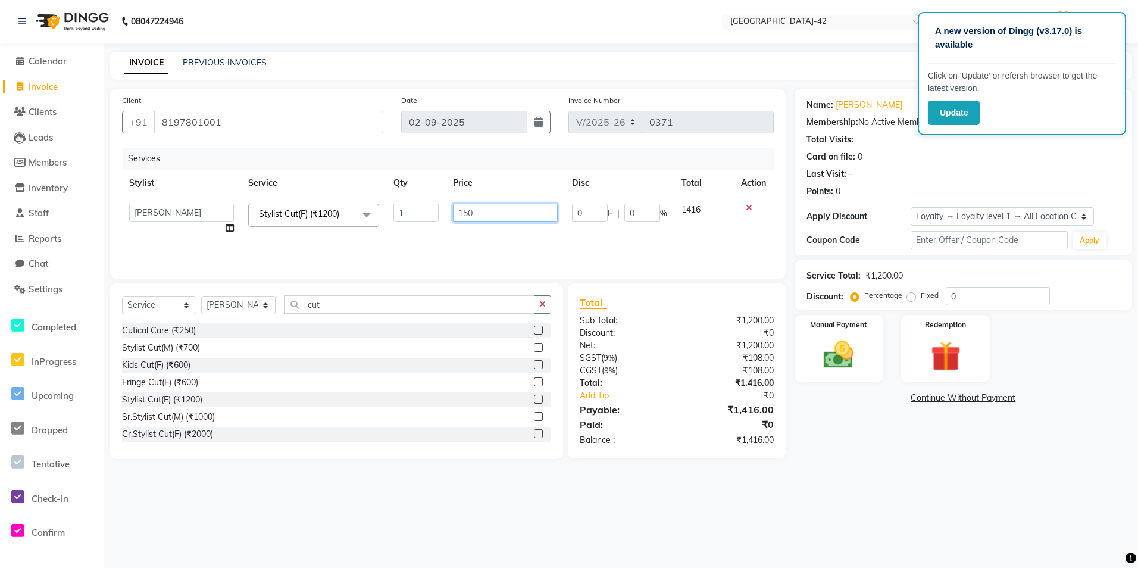
type input "1500"
click at [916, 480] on div "A new version of Dingg (v3.17.0) is available Click on ‘Update’ or refersh brow…" at bounding box center [569, 284] width 1138 height 568
click at [843, 367] on img at bounding box center [838, 355] width 51 height 36
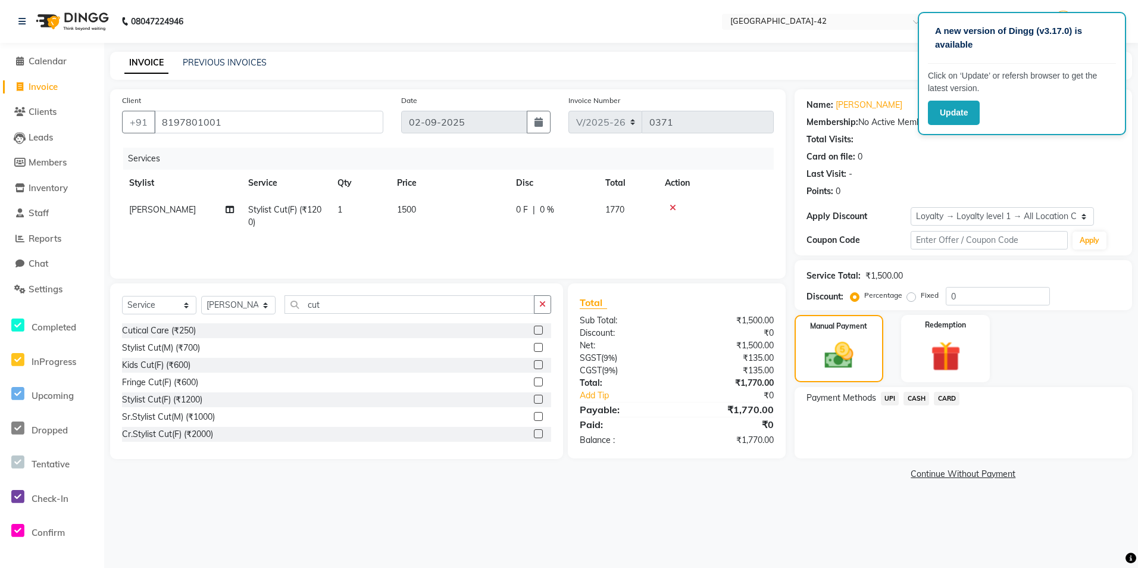
click at [888, 400] on span "UPI" at bounding box center [890, 399] width 18 height 14
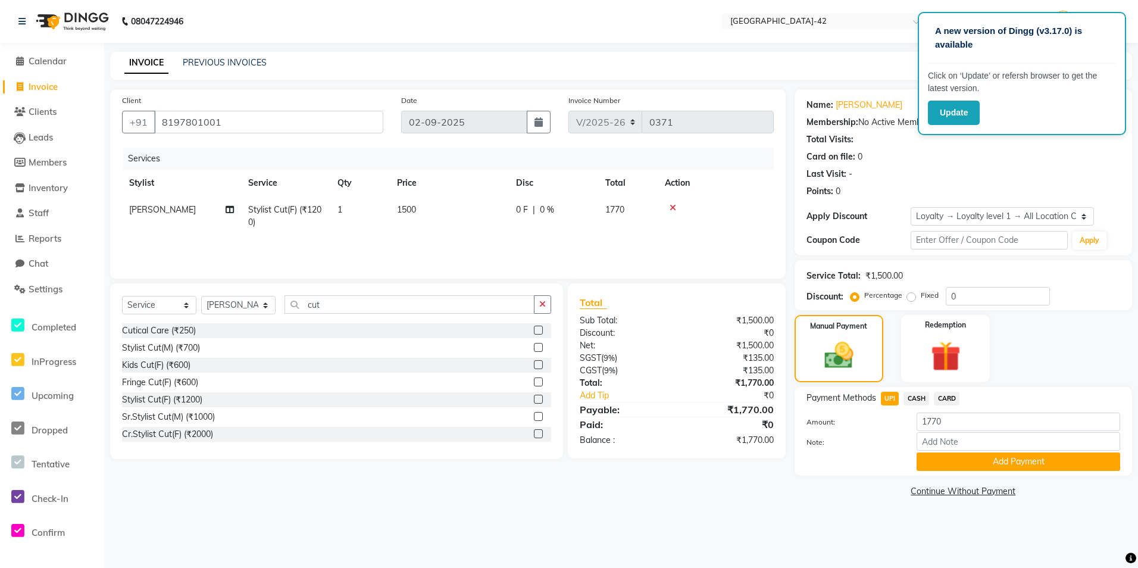
click at [941, 458] on button "Add Payment" at bounding box center [1018, 461] width 204 height 18
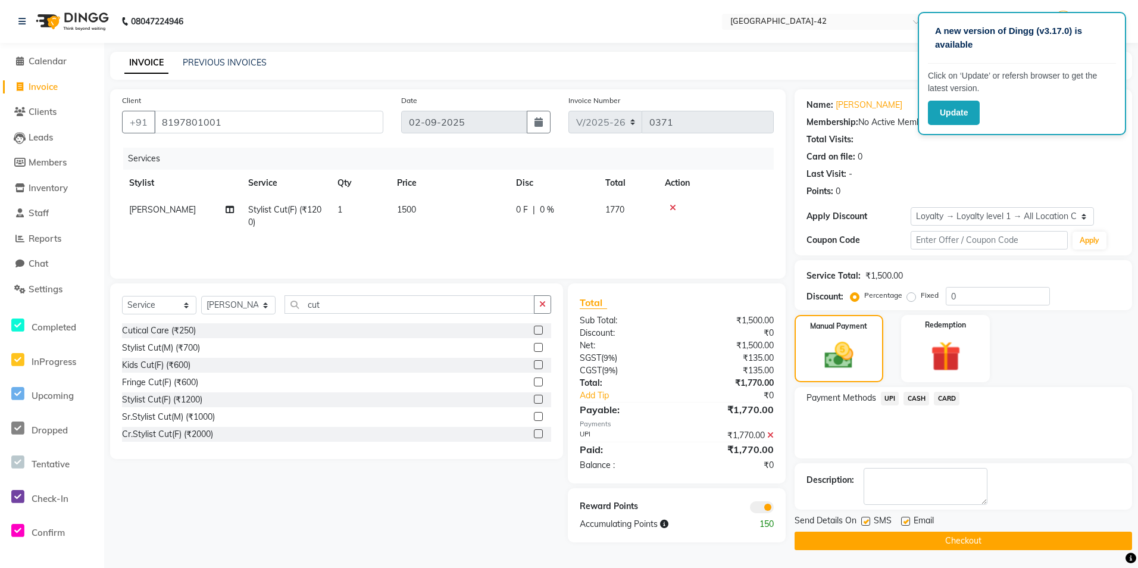
click at [856, 544] on button "Checkout" at bounding box center [962, 540] width 337 height 18
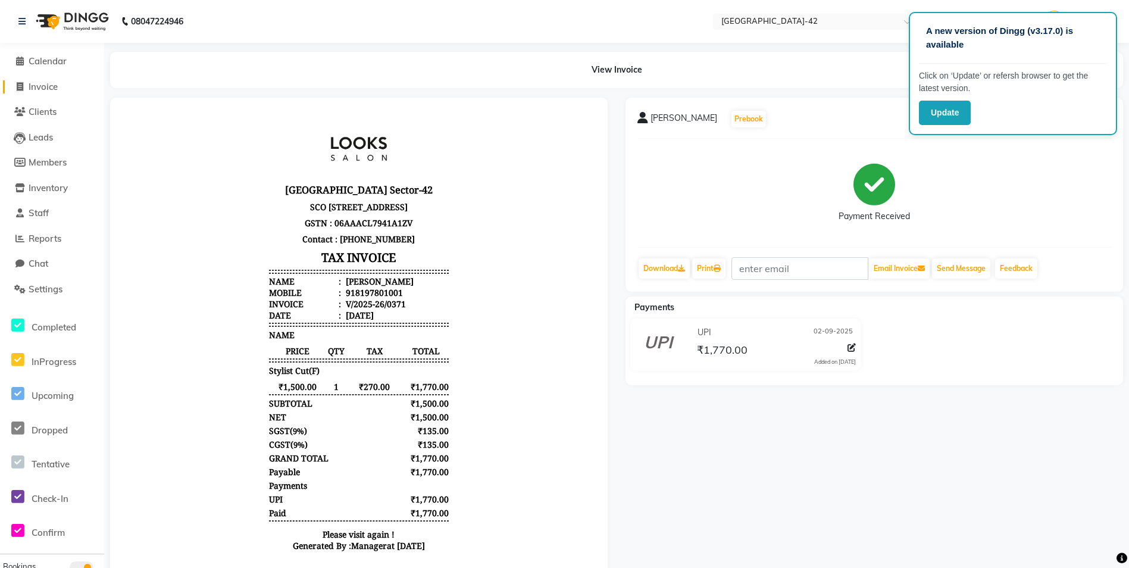
click at [42, 89] on span "Invoice" at bounding box center [43, 86] width 29 height 11
select select "service"
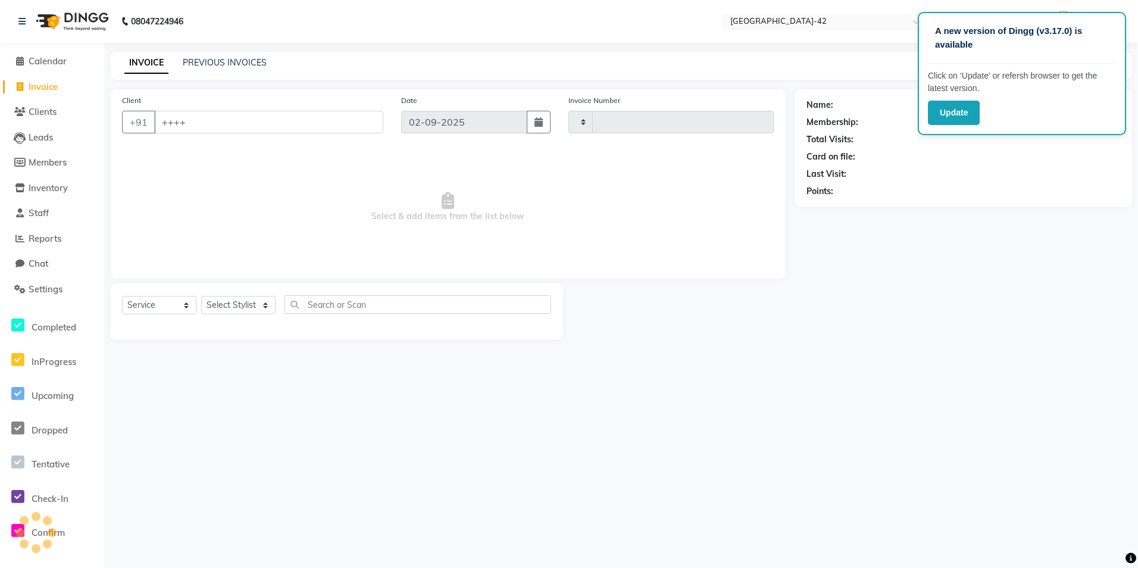
type input "+++++"
type input "0372"
type input "+++++++++"
select select "8692"
type input "++++++++++++++++++++"
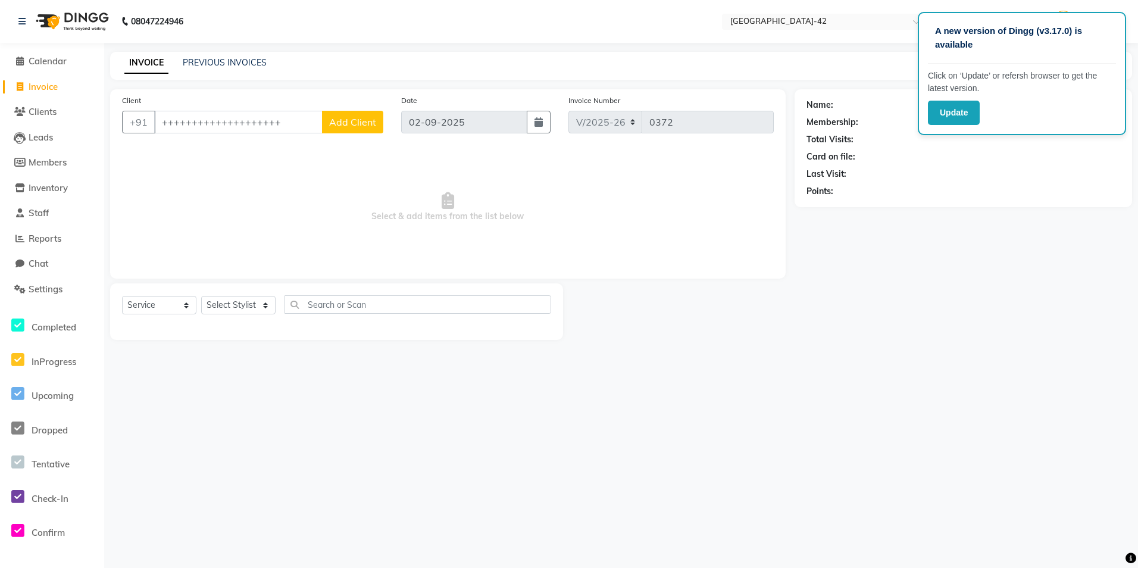
drag, startPoint x: -2, startPoint y: 290, endPoint x: 53, endPoint y: 54, distance: 242.6
click at [53, 46] on div "Calendar Invoice Clients Leads Members Inventory Staff Reports Chat Settings Co…" at bounding box center [80, 292] width 161 height 516
click at [52, 61] on span "Calendar" at bounding box center [48, 60] width 38 height 11
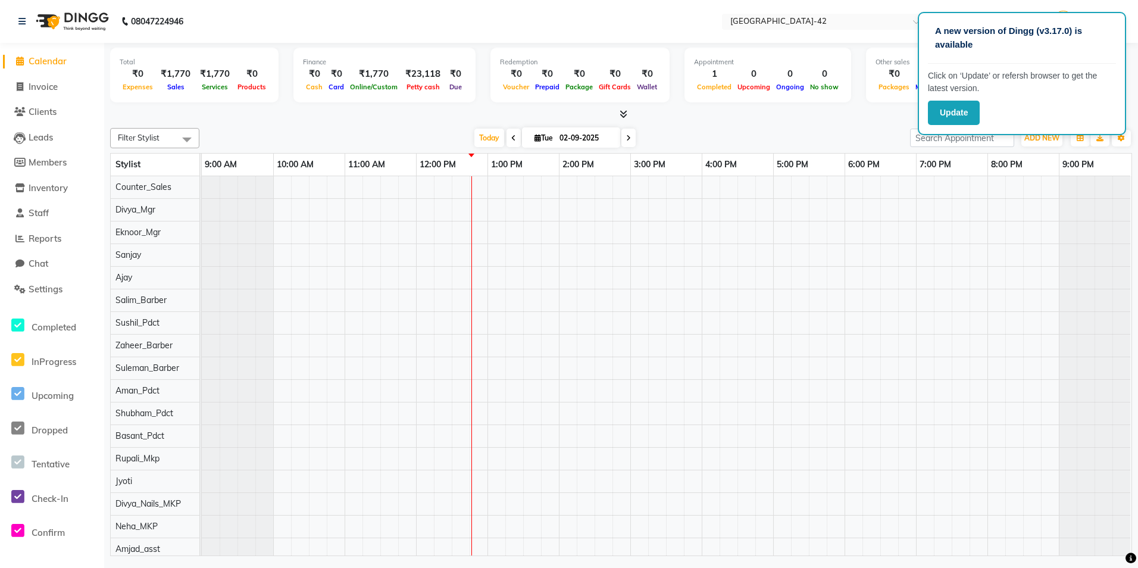
click at [207, 127] on div "Filter Stylist Select All Ajay Aman_Pdct Amjad_asst Ankit_asst Asif_BRB Basant_…" at bounding box center [621, 339] width 1022 height 433
click at [749, 79] on div "0" at bounding box center [753, 74] width 39 height 14
click at [662, 31] on nav "08047224946 Select Location × Looks Golf Avenue, Gurgaon Sector-42 Default Pane…" at bounding box center [569, 21] width 1138 height 43
click at [934, 123] on button "Update" at bounding box center [954, 113] width 52 height 24
